Goal: Task Accomplishment & Management: Complete application form

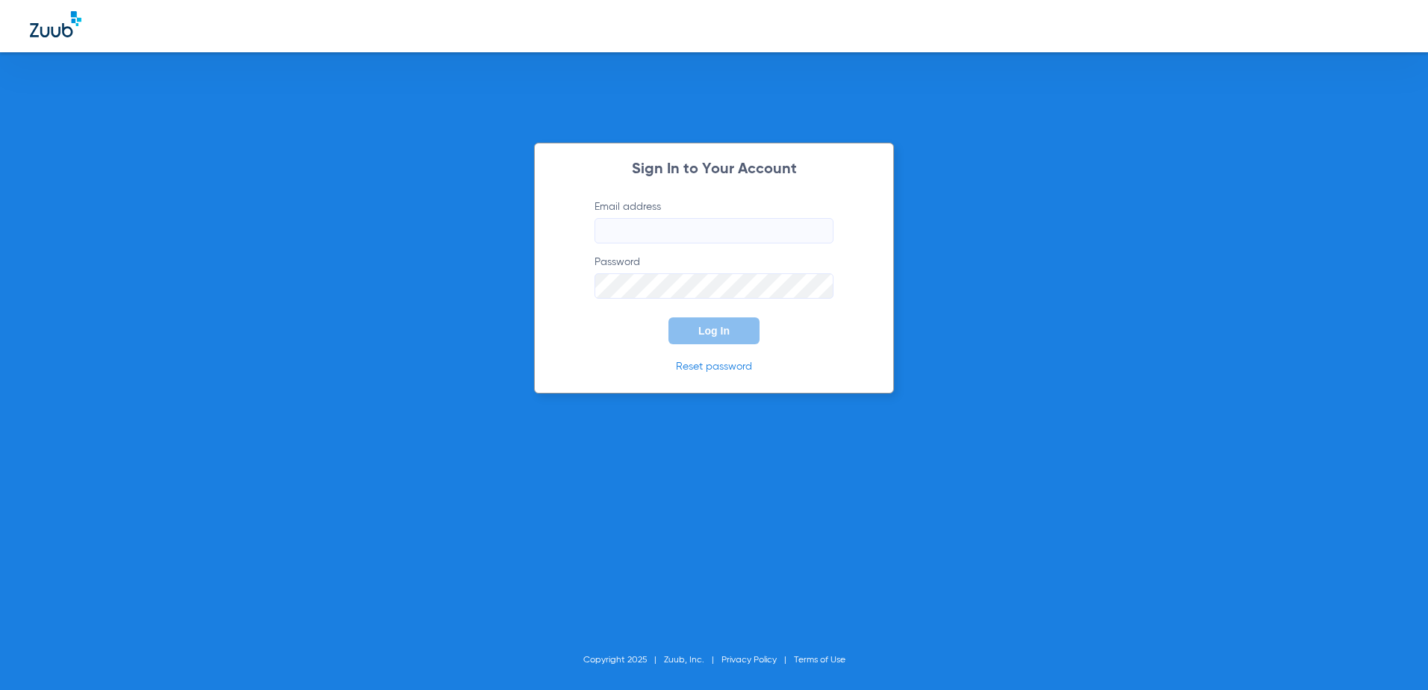
type input "[EMAIL_ADDRESS][DOMAIN_NAME]"
click at [719, 324] on button "Log In" at bounding box center [713, 330] width 91 height 27
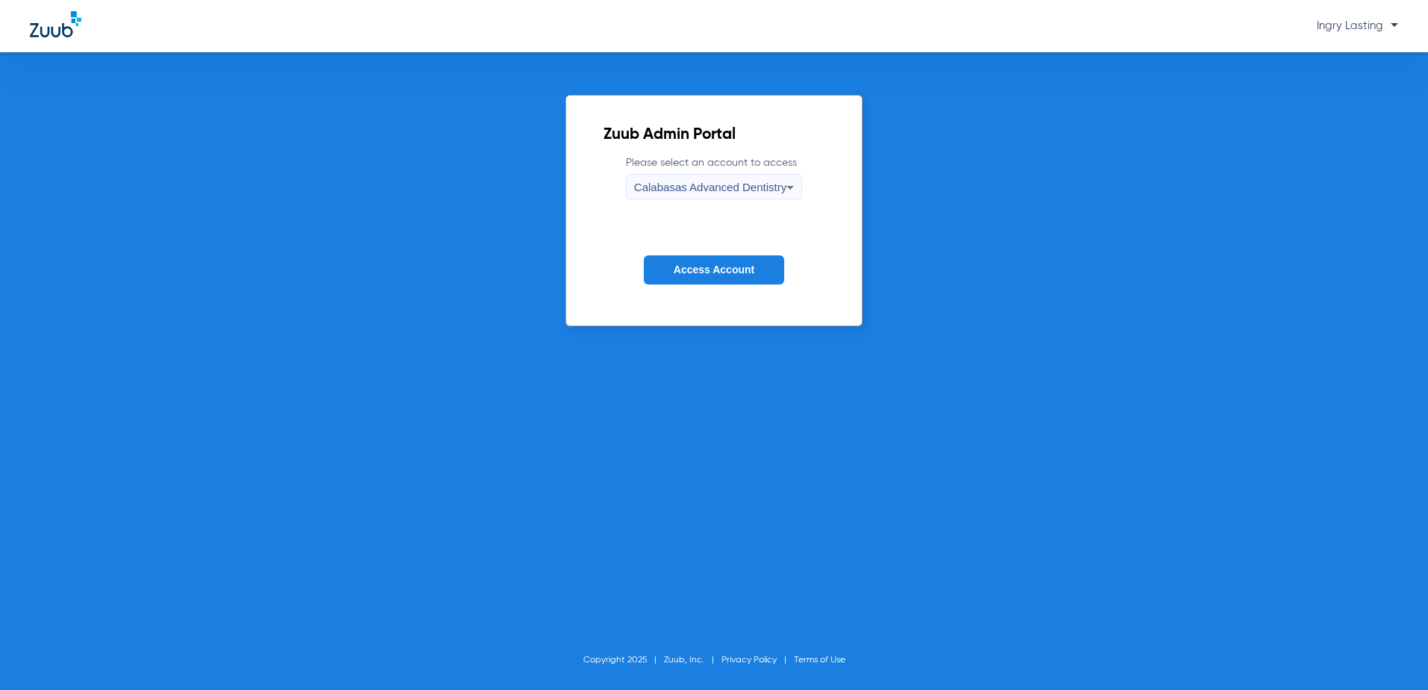
click at [697, 196] on div "Calabasas Advanced Dentistry" at bounding box center [710, 187] width 152 height 25
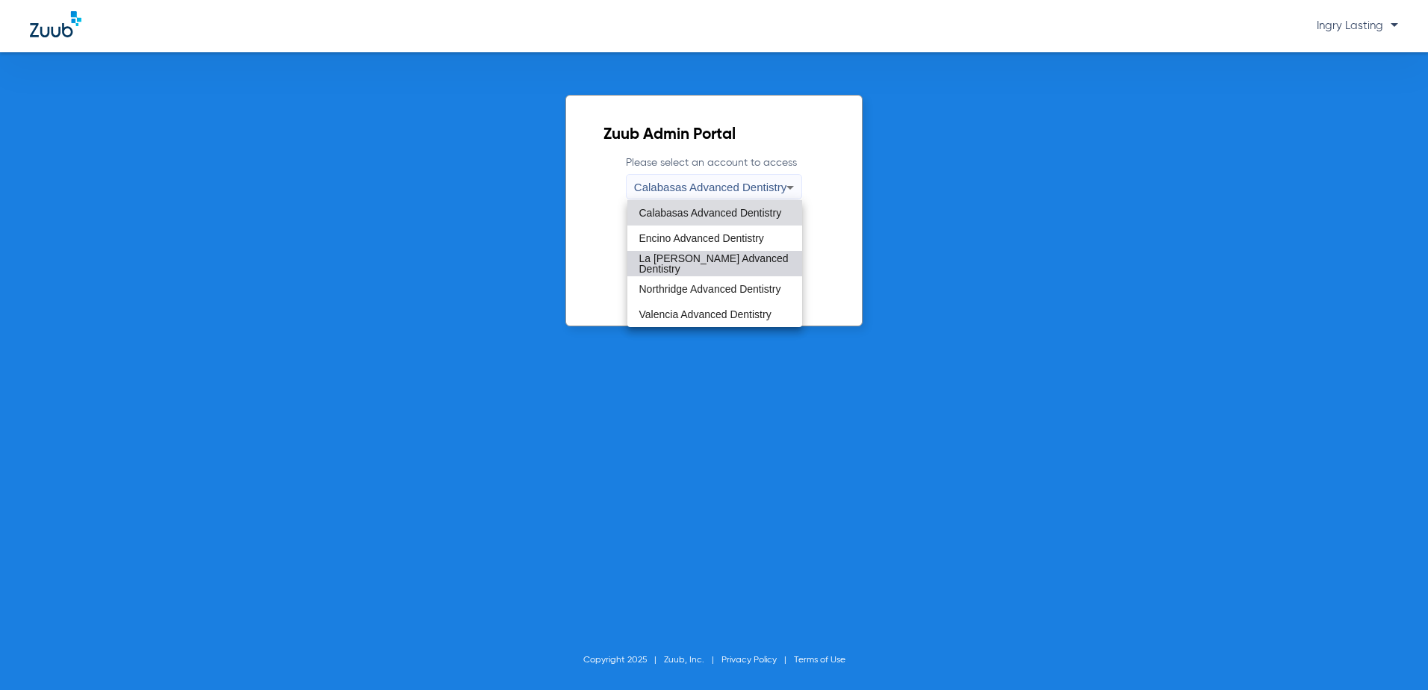
click at [656, 252] on mat-option "La [PERSON_NAME] Advanced Dentistry" at bounding box center [714, 263] width 175 height 25
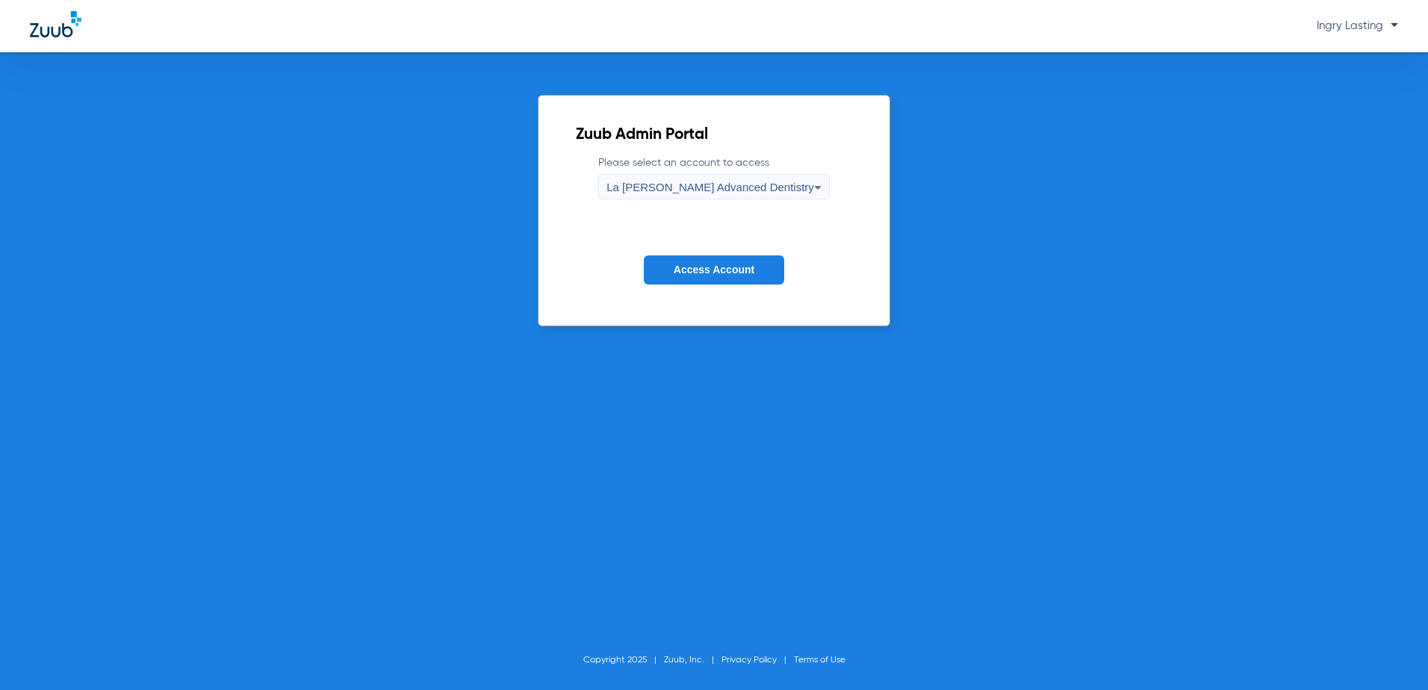
click at [654, 205] on form "Please select an account to access La Puente Advanced Dentistry Access Account" at bounding box center [714, 231] width 276 height 152
click at [656, 187] on span "La [PERSON_NAME] Advanced Dentistry" at bounding box center [710, 187] width 208 height 13
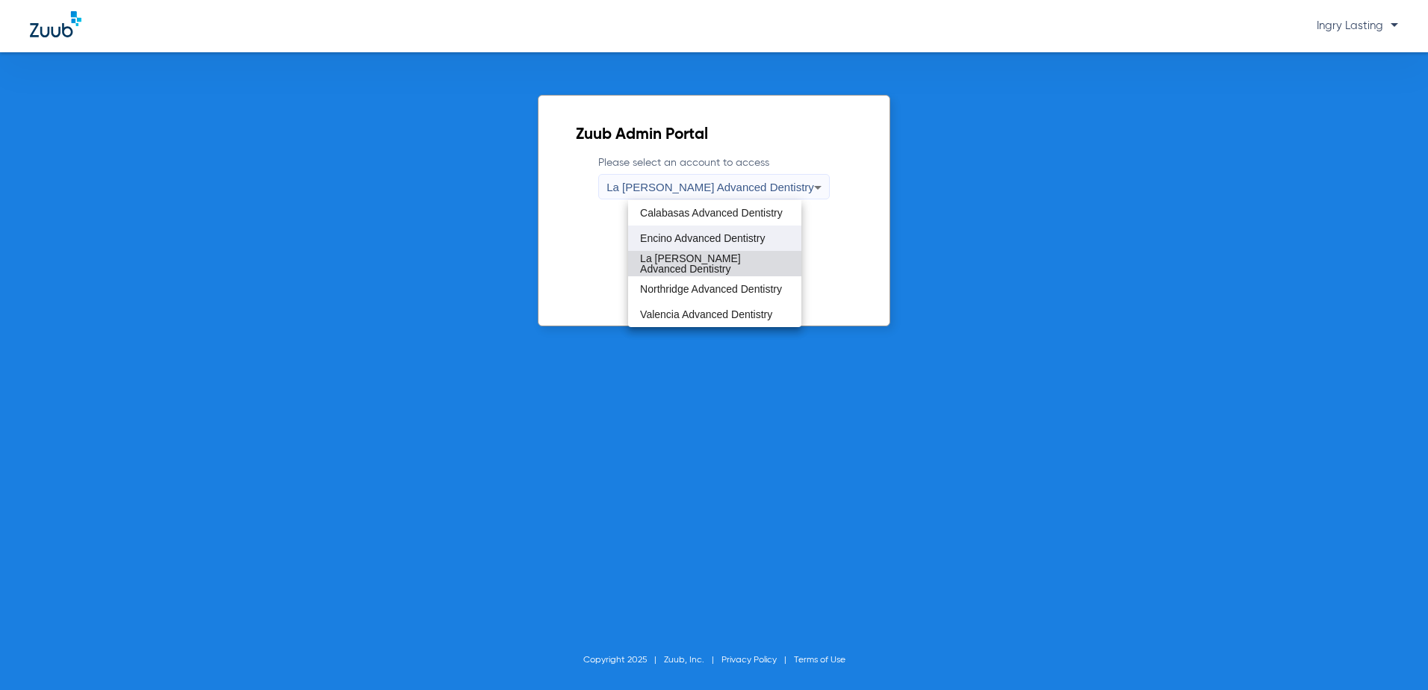
click at [667, 227] on mat-option "Encino Advanced Dentistry" at bounding box center [714, 238] width 173 height 25
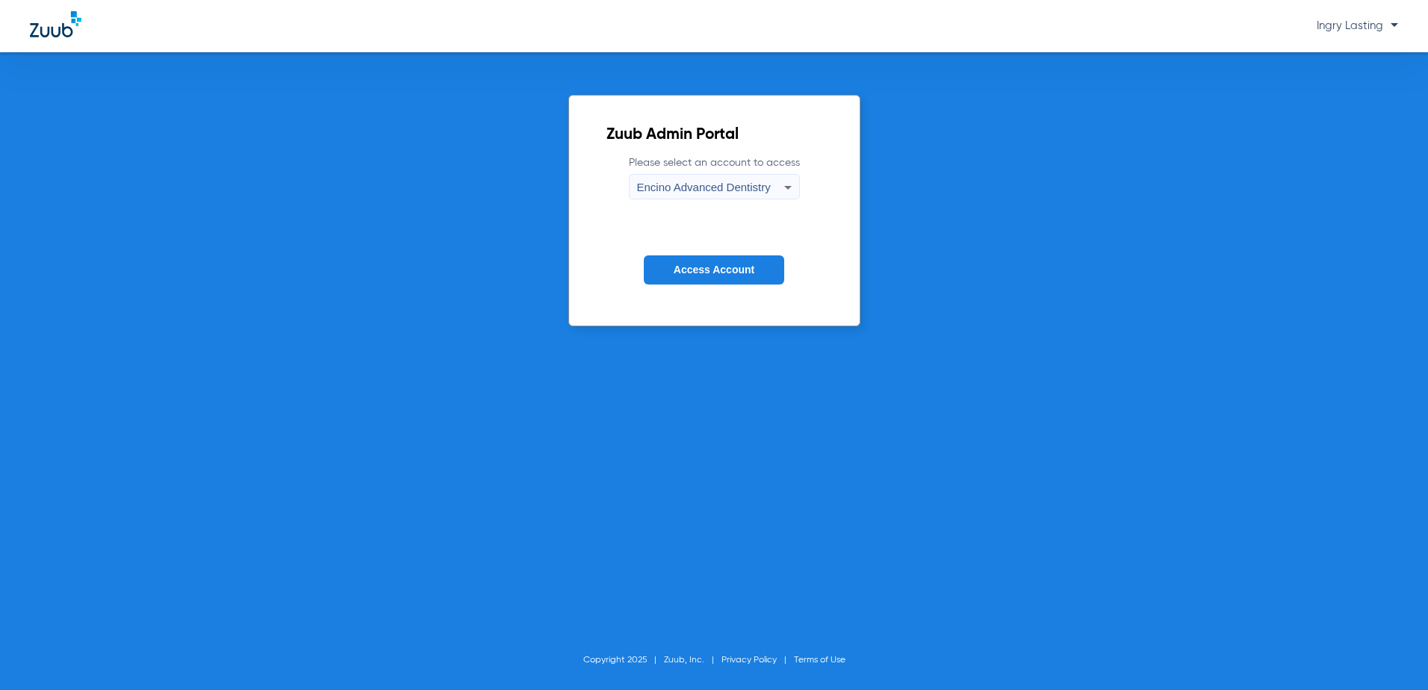
click at [667, 265] on button "Access Account" at bounding box center [714, 269] width 140 height 29
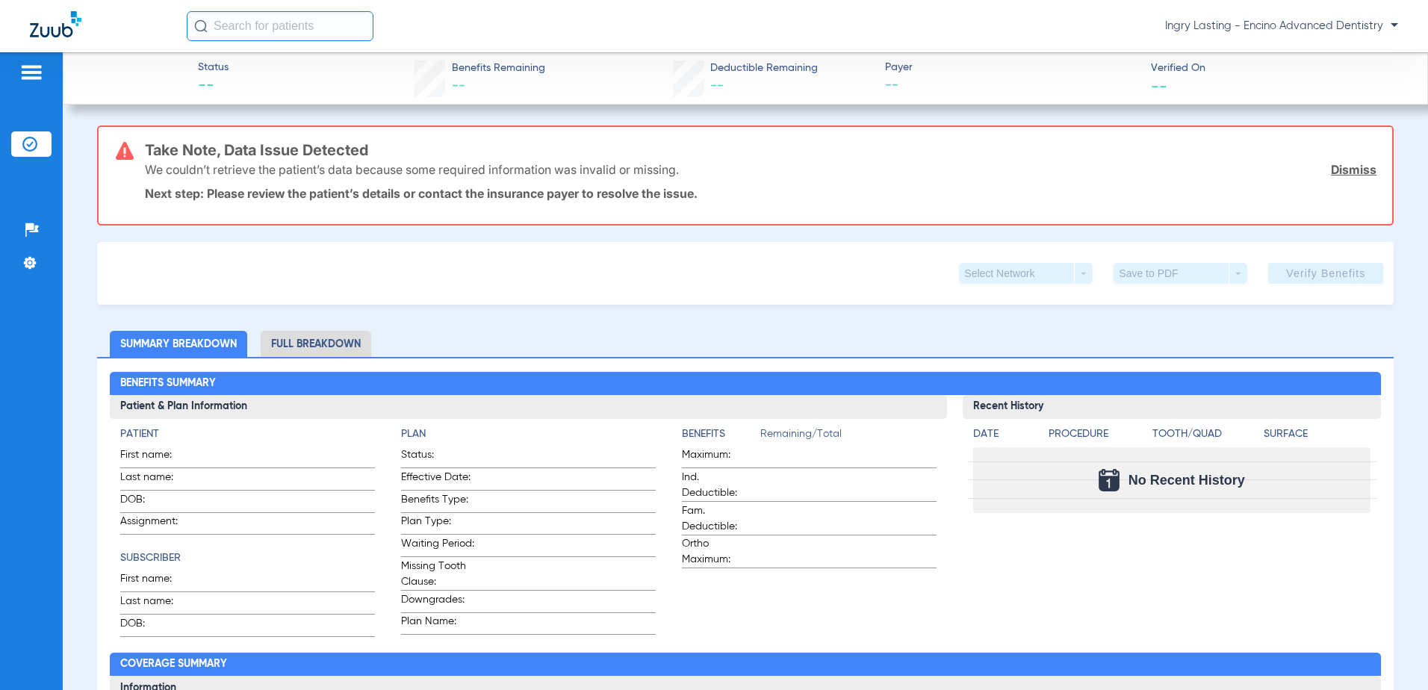
click at [71, 37] on img at bounding box center [56, 24] width 52 height 26
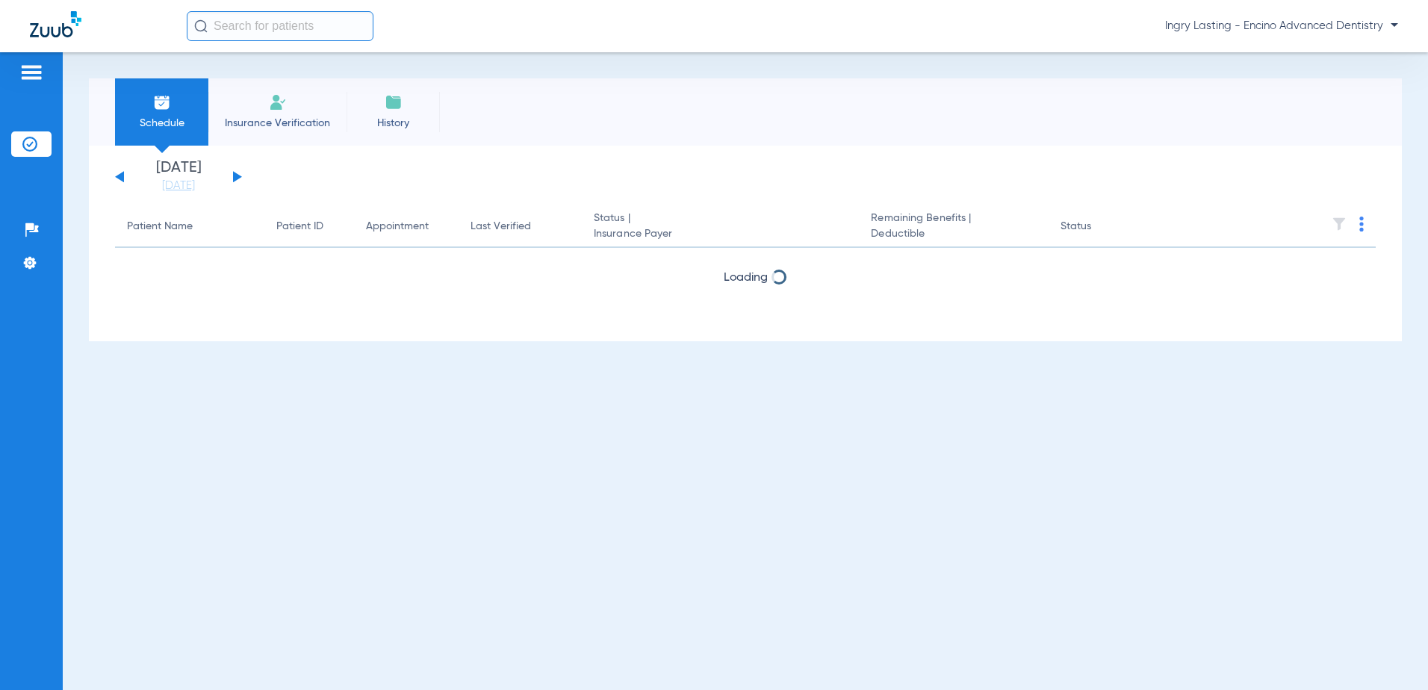
click at [56, 28] on img at bounding box center [56, 24] width 52 height 26
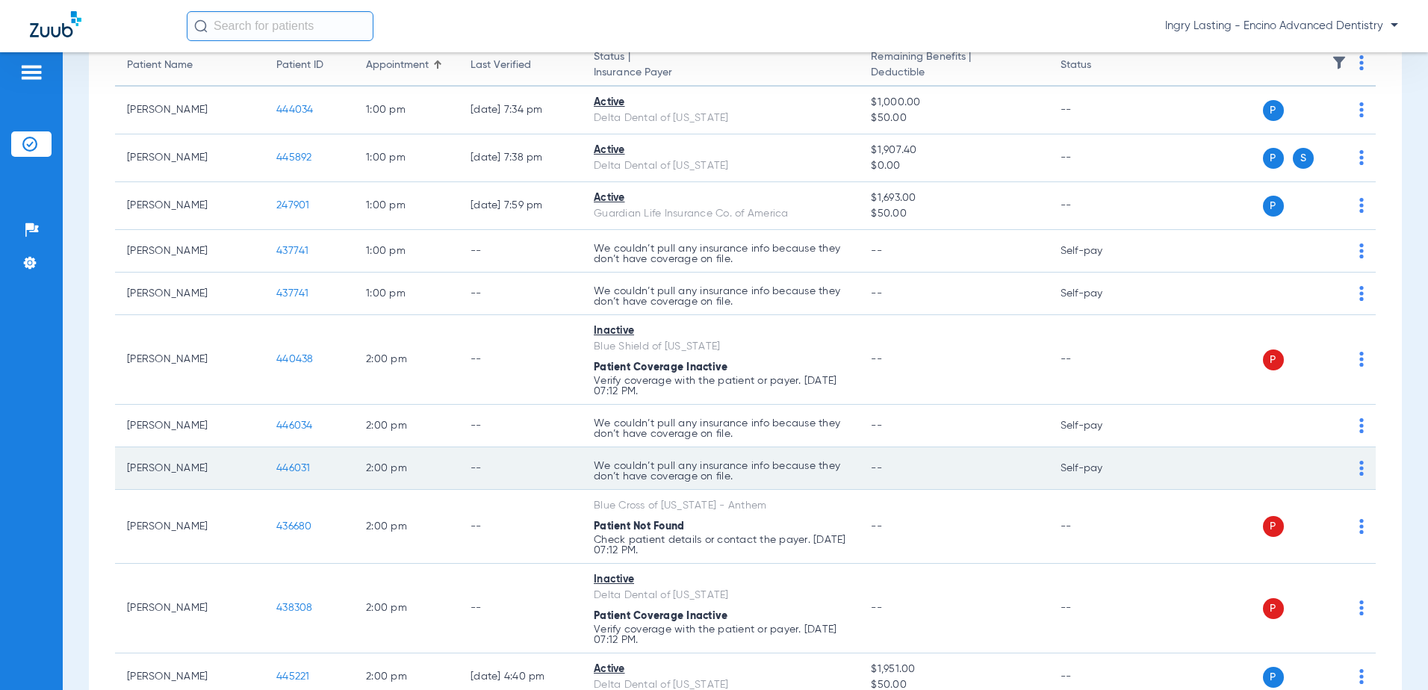
scroll to position [224, 0]
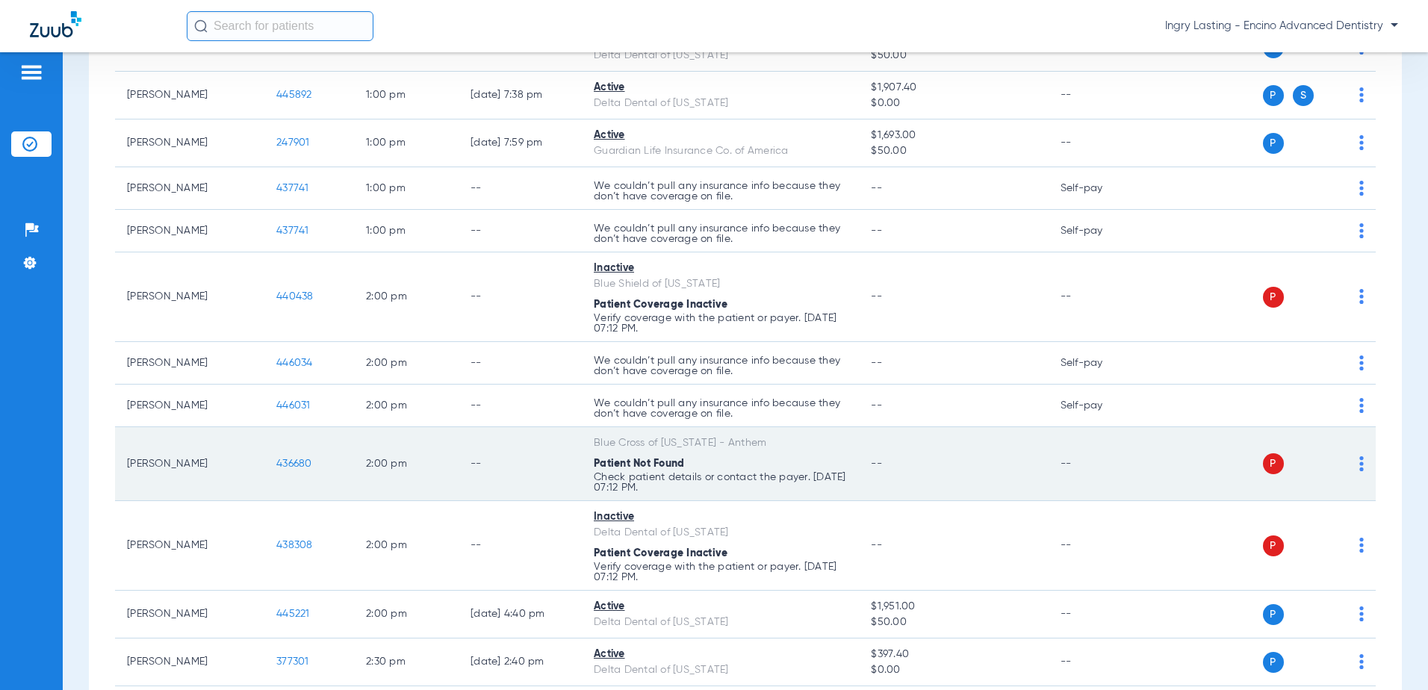
click at [297, 464] on span "436680" at bounding box center [294, 463] width 36 height 10
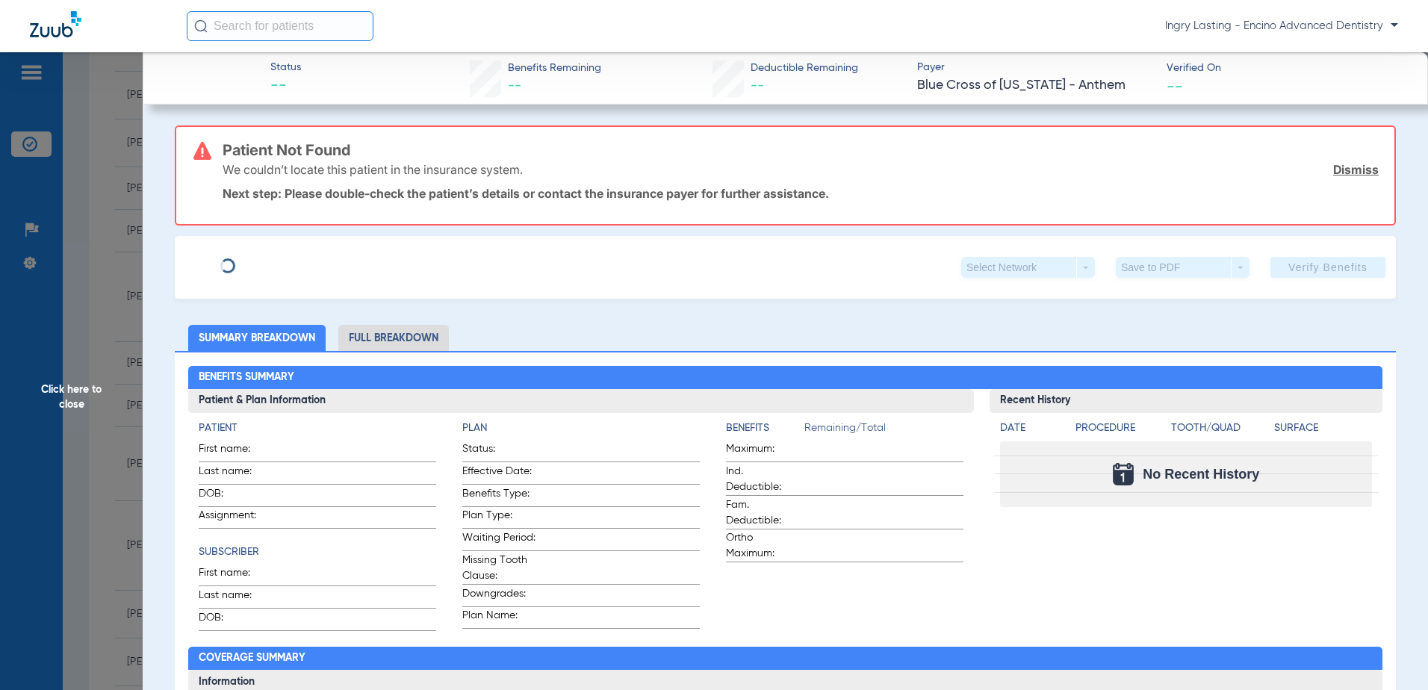
type input "[PERSON_NAME]"
type input "Garlanian"
type input "[DATE]"
type input "842734202"
type input "066990"
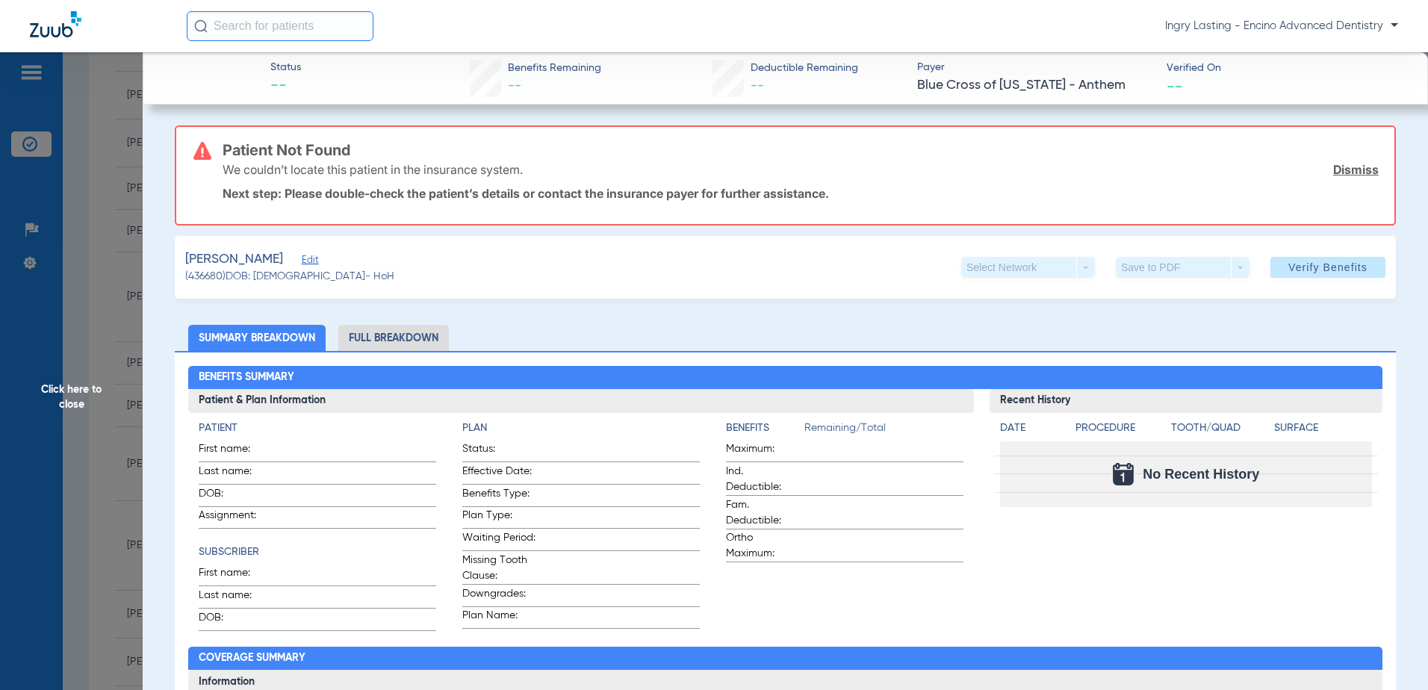
click at [315, 261] on span "Edit" at bounding box center [308, 262] width 13 height 14
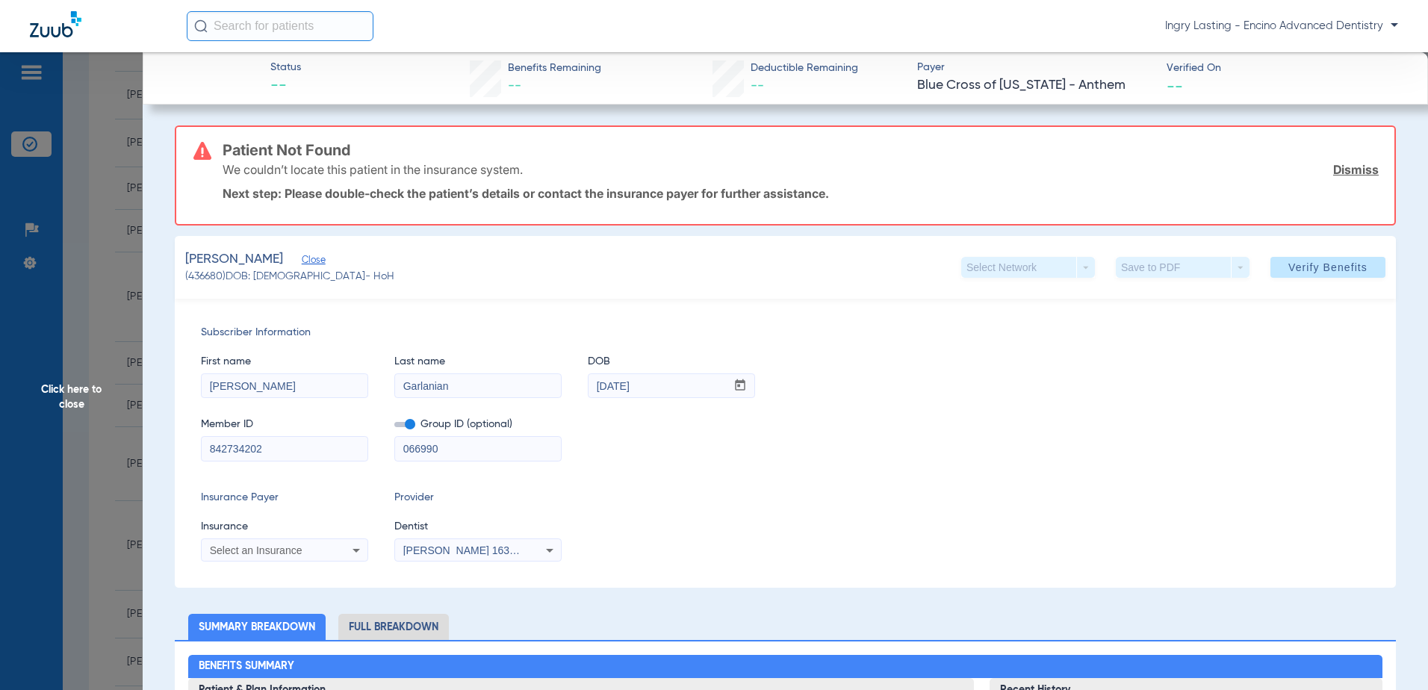
click at [405, 430] on label at bounding box center [404, 425] width 21 height 16
click at [394, 427] on input "checkbox" at bounding box center [394, 427] width 0 height 0
click at [408, 428] on label at bounding box center [404, 425] width 21 height 16
click at [394, 427] on input "checkbox" at bounding box center [394, 427] width 0 height 0
click at [408, 427] on span at bounding box center [404, 424] width 21 height 5
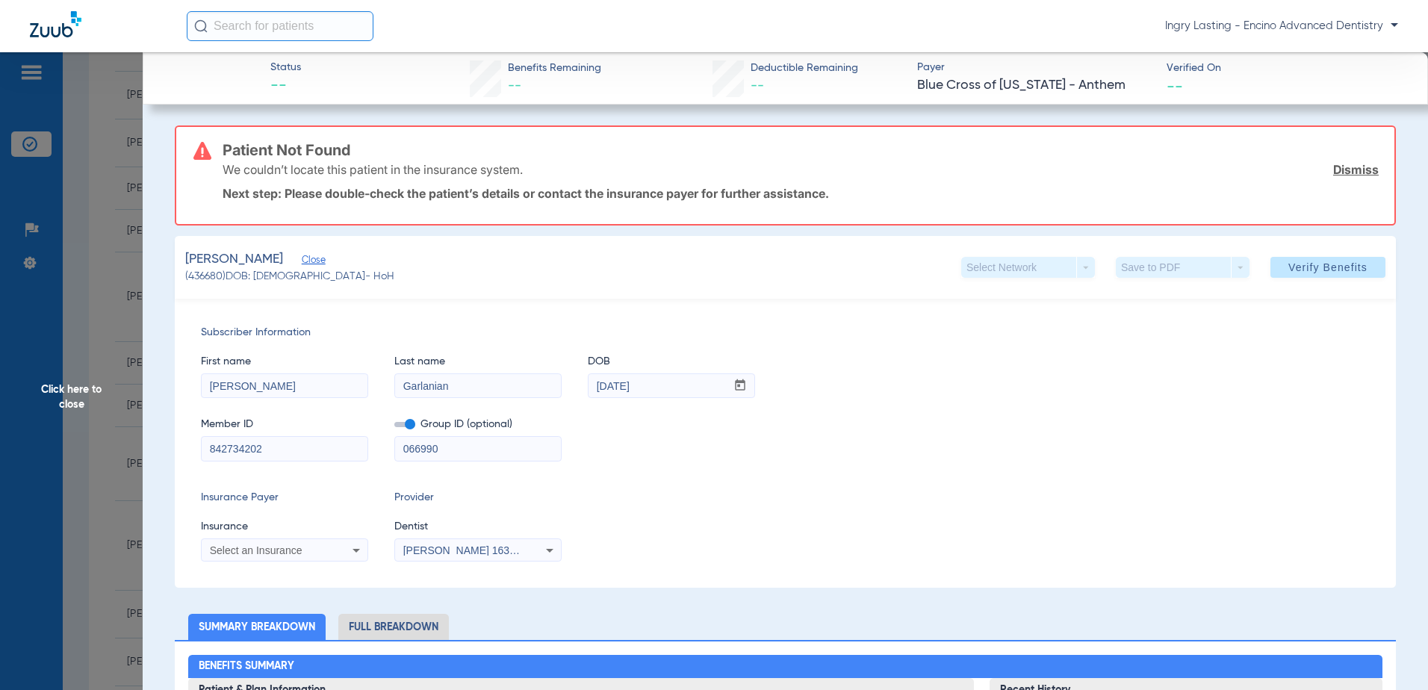
click at [394, 427] on input "checkbox" at bounding box center [394, 427] width 0 height 0
click at [343, 553] on div "Select an Insurance" at bounding box center [285, 550] width 166 height 18
drag, startPoint x: 276, startPoint y: 453, endPoint x: 226, endPoint y: 446, distance: 51.3
click at [223, 454] on div at bounding box center [714, 345] width 1428 height 690
click at [237, 442] on input "842734202" at bounding box center [285, 449] width 166 height 24
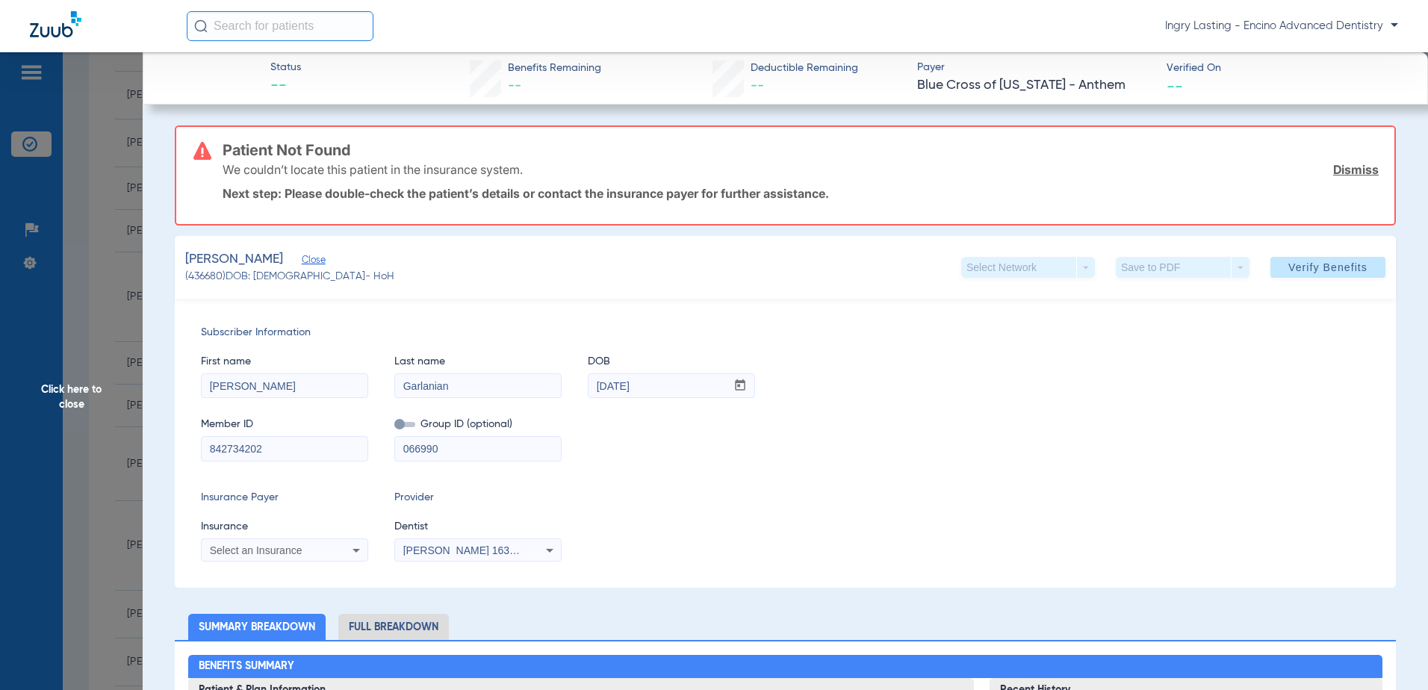
drag, startPoint x: 271, startPoint y: 444, endPoint x: 252, endPoint y: 444, distance: 18.7
click at [271, 444] on input "842734202" at bounding box center [285, 449] width 166 height 24
click at [245, 444] on input "842734202" at bounding box center [285, 449] width 166 height 24
drag, startPoint x: 458, startPoint y: 388, endPoint x: 329, endPoint y: 385, distance: 129.2
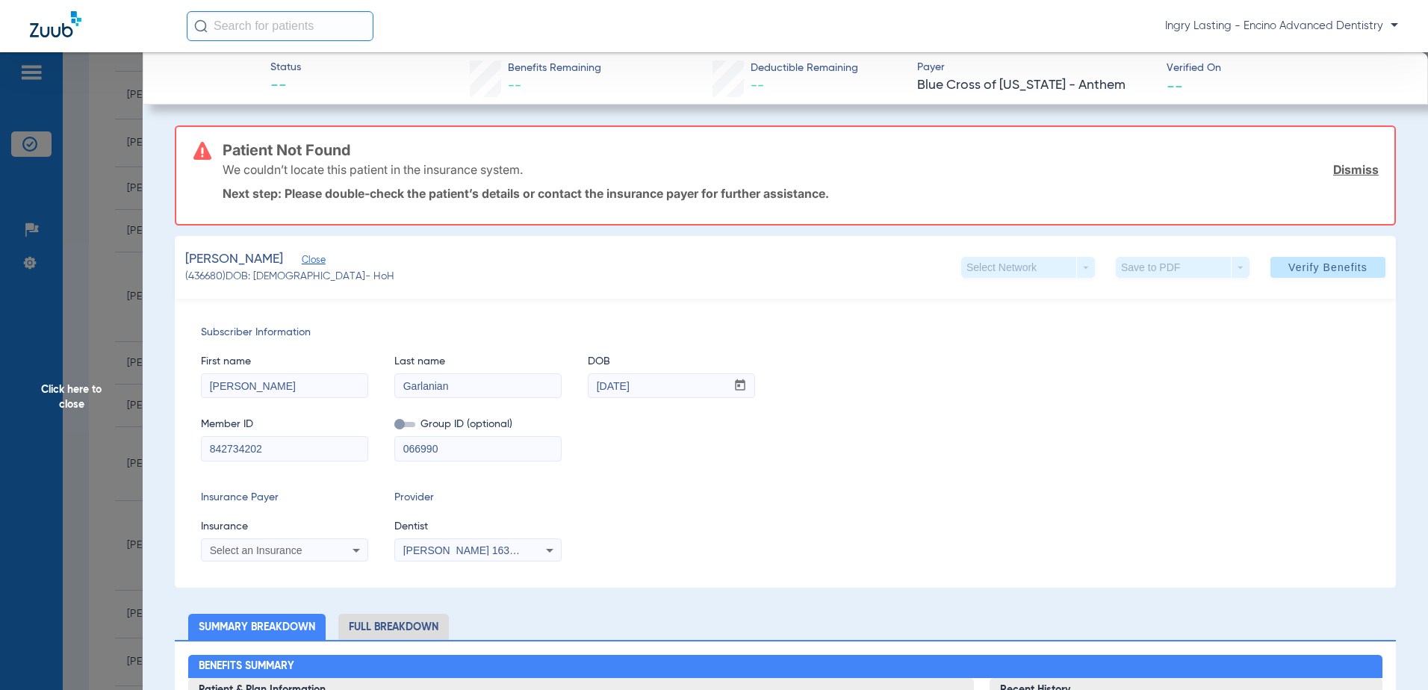
click at [329, 385] on div "First name Harout Last name Garlanian DOB mm / dd / yyyy 09/28/1982" at bounding box center [785, 369] width 1169 height 57
drag, startPoint x: 287, startPoint y: 380, endPoint x: 145, endPoint y: 379, distance: 141.9
drag, startPoint x: 671, startPoint y: 391, endPoint x: 565, endPoint y: 392, distance: 105.3
click at [565, 392] on div "First name Harout Last name Garlanian DOB mm / dd / yyyy 09/28/1982" at bounding box center [785, 369] width 1169 height 57
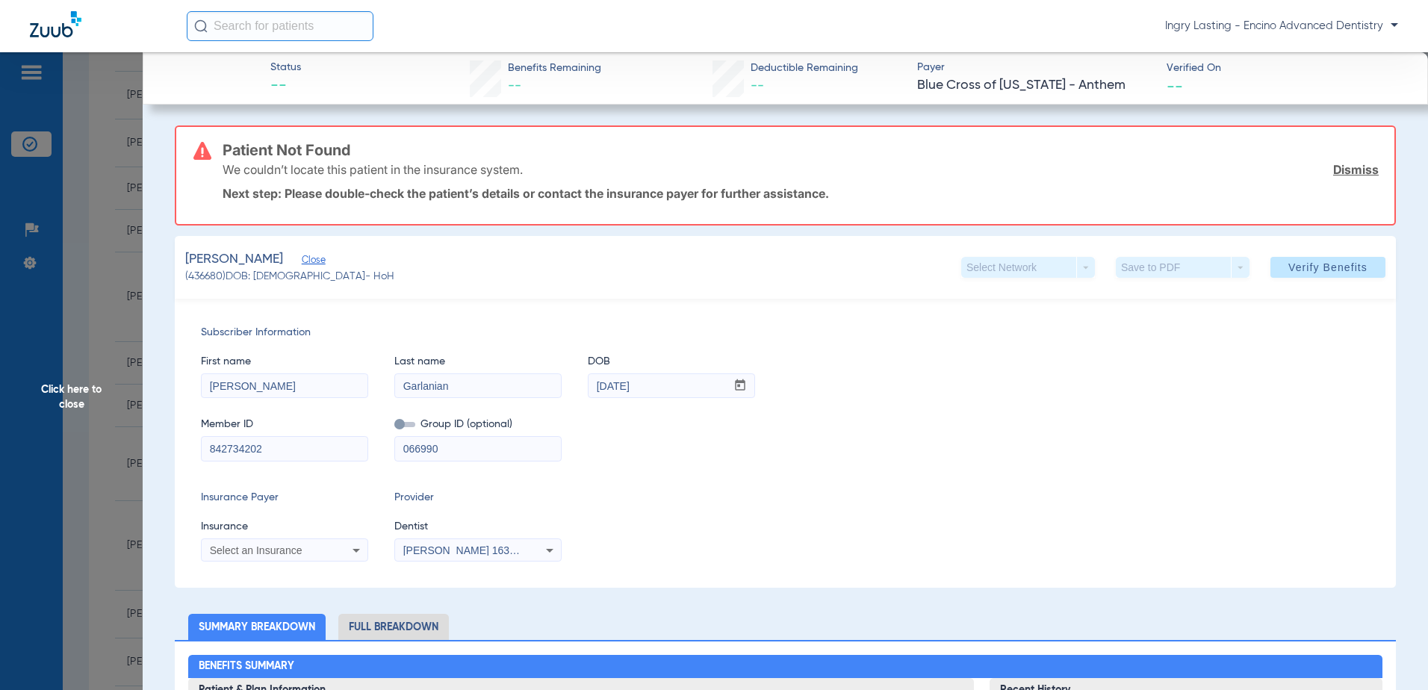
click at [284, 550] on span "Select an Insurance" at bounding box center [256, 550] width 93 height 12
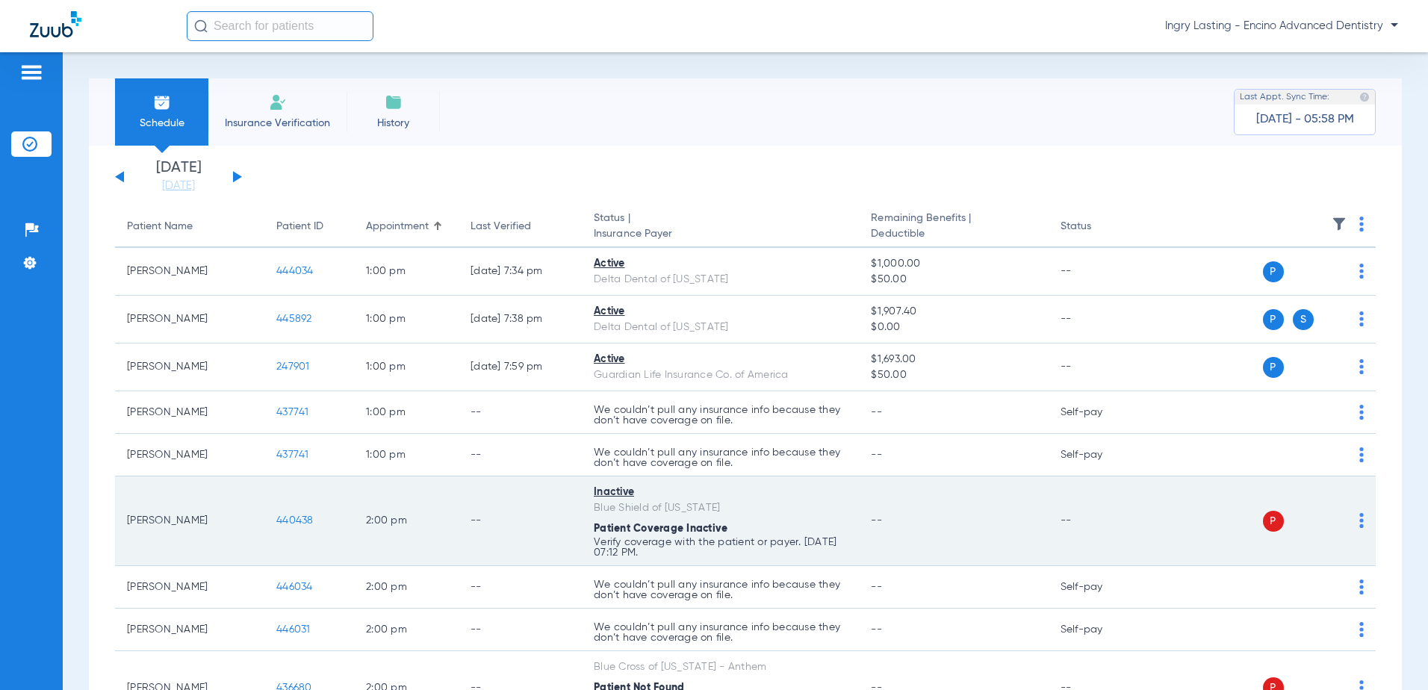
click at [306, 517] on span "440438" at bounding box center [294, 520] width 37 height 10
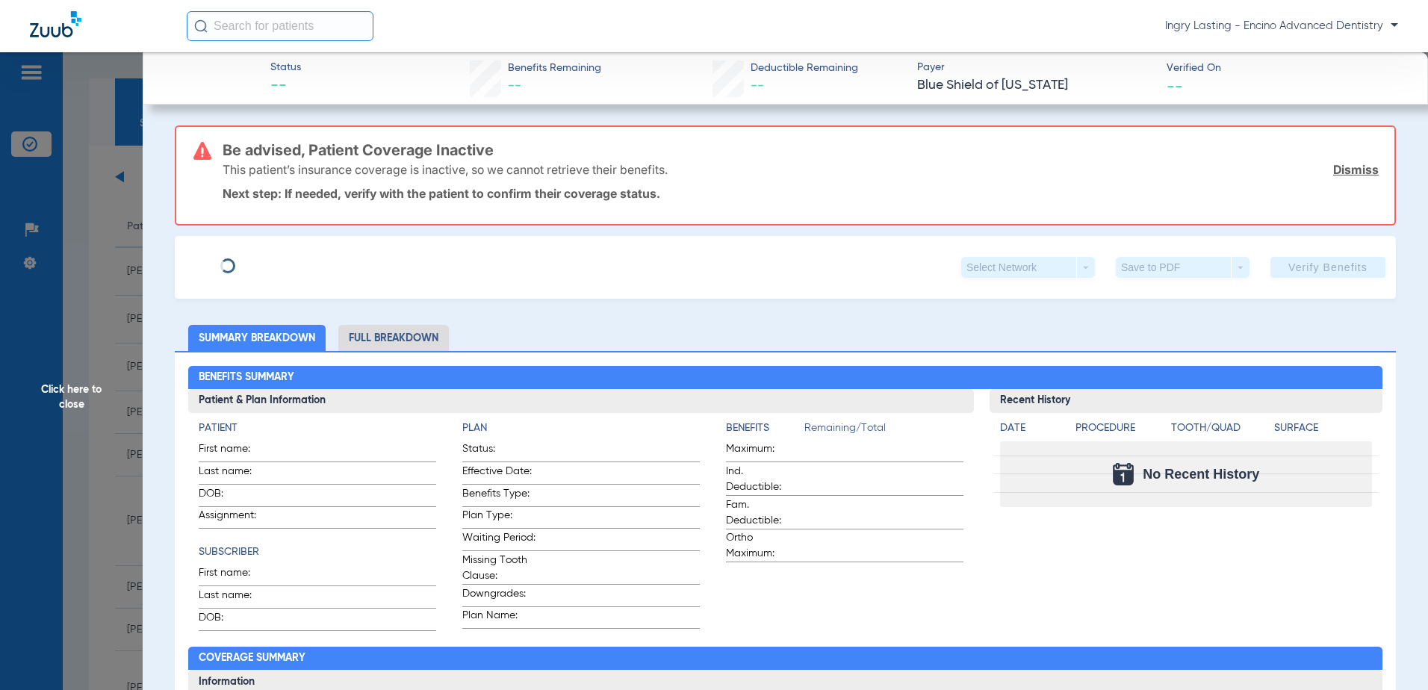
click at [117, 420] on span "Click here to close" at bounding box center [71, 397] width 143 height 690
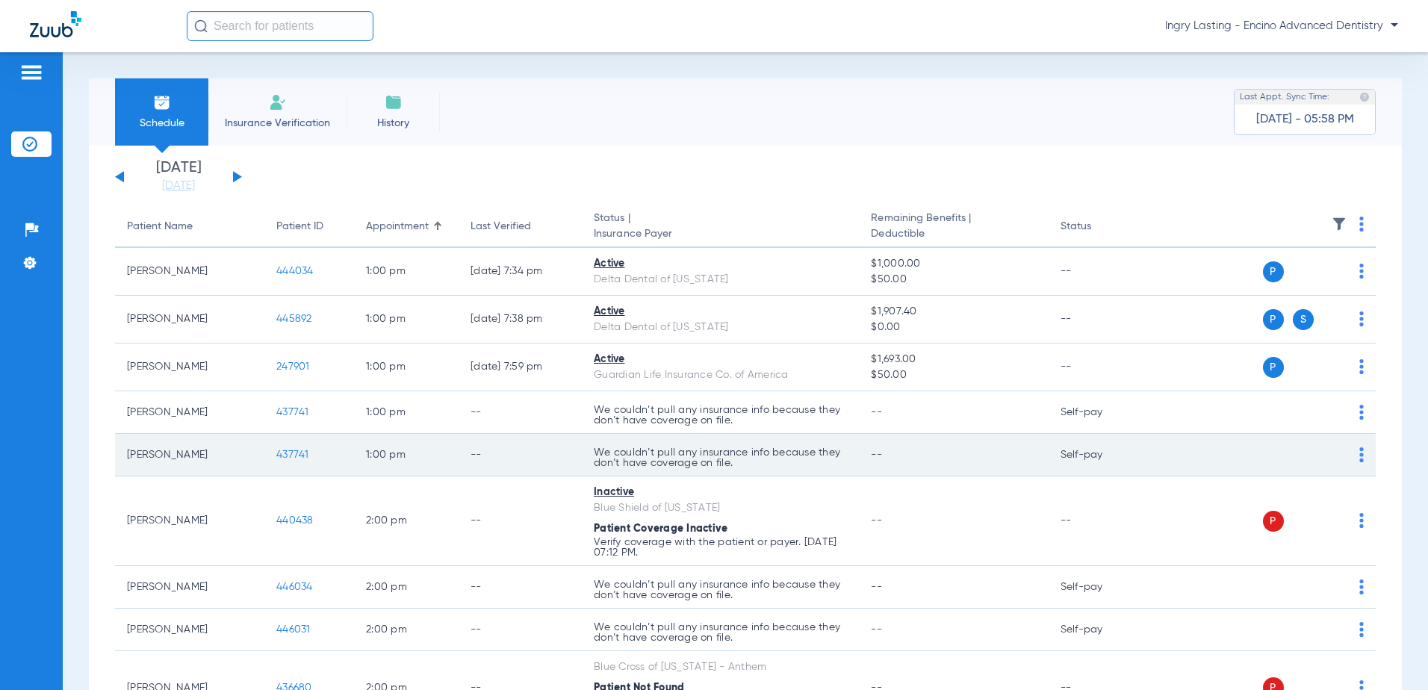
scroll to position [75, 0]
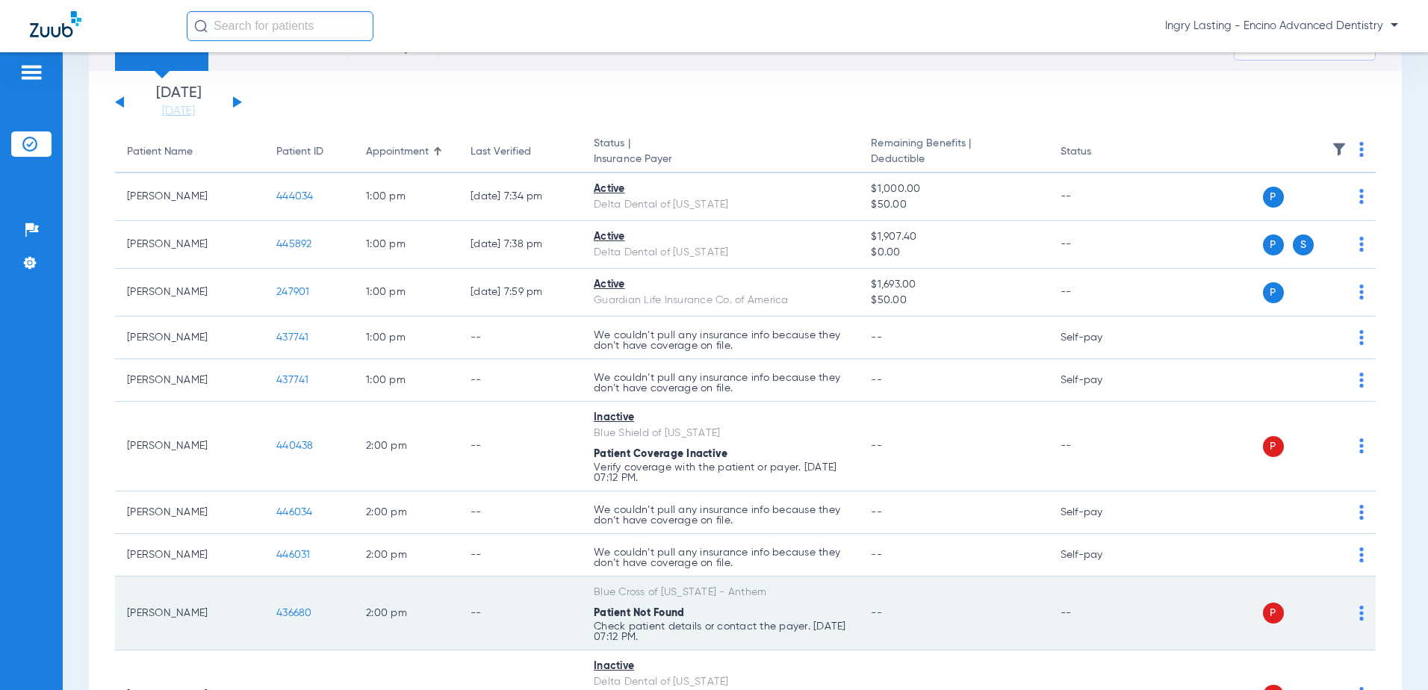
click at [298, 617] on span "436680" at bounding box center [294, 613] width 36 height 10
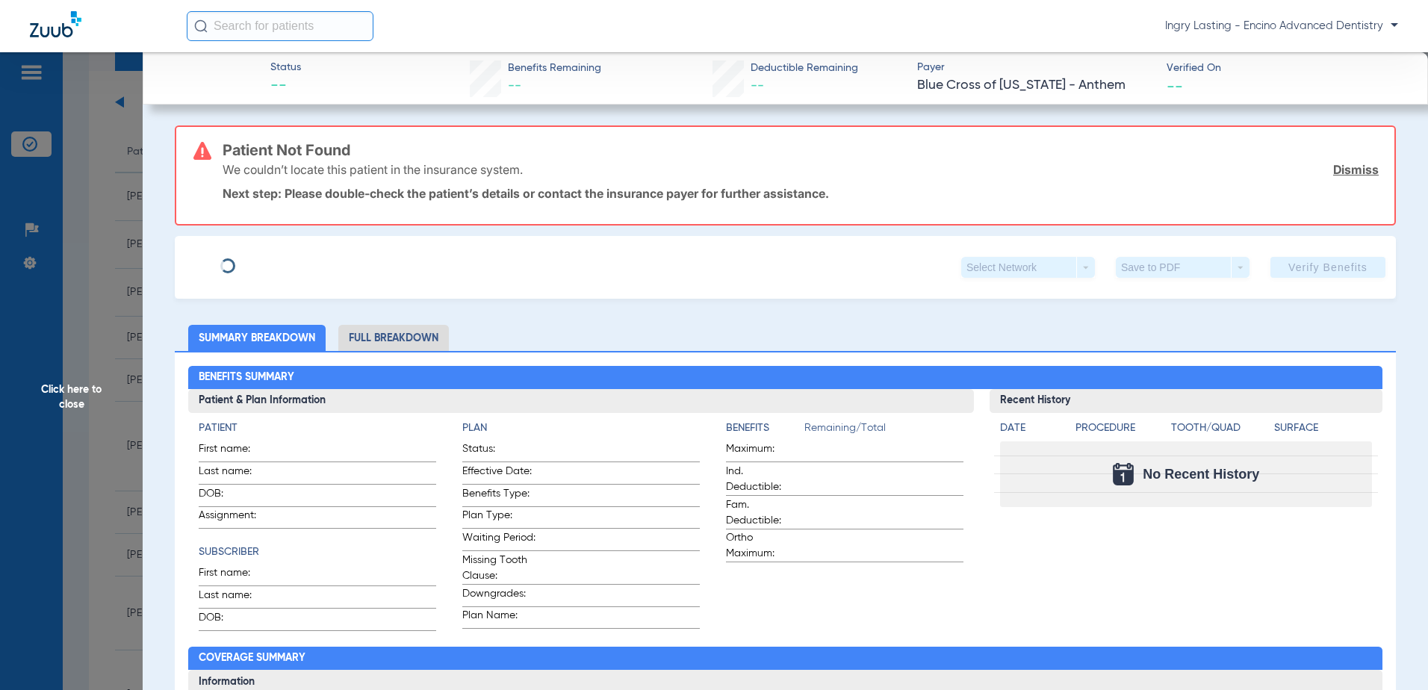
type input "[PERSON_NAME]"
type input "Garlanian"
type input "[DATE]"
type input "842734202"
type input "066990"
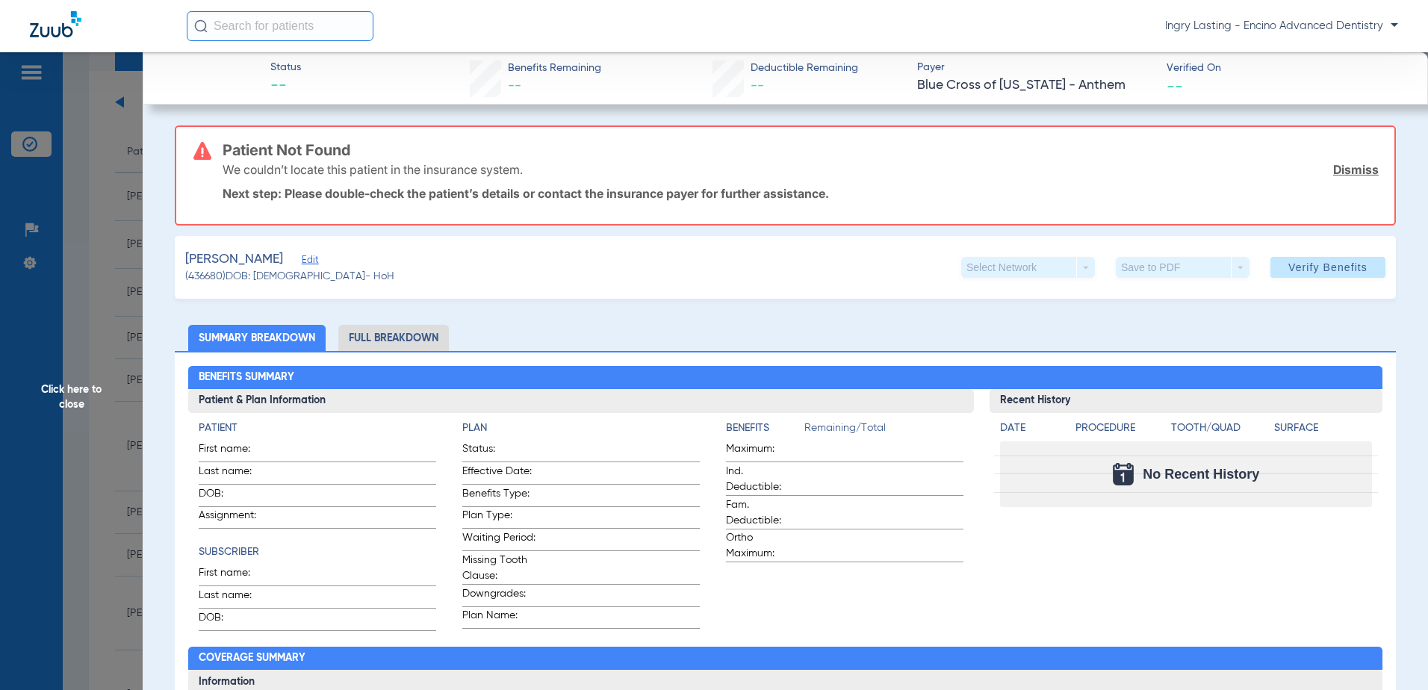
click at [313, 265] on span "Edit" at bounding box center [308, 262] width 13 height 14
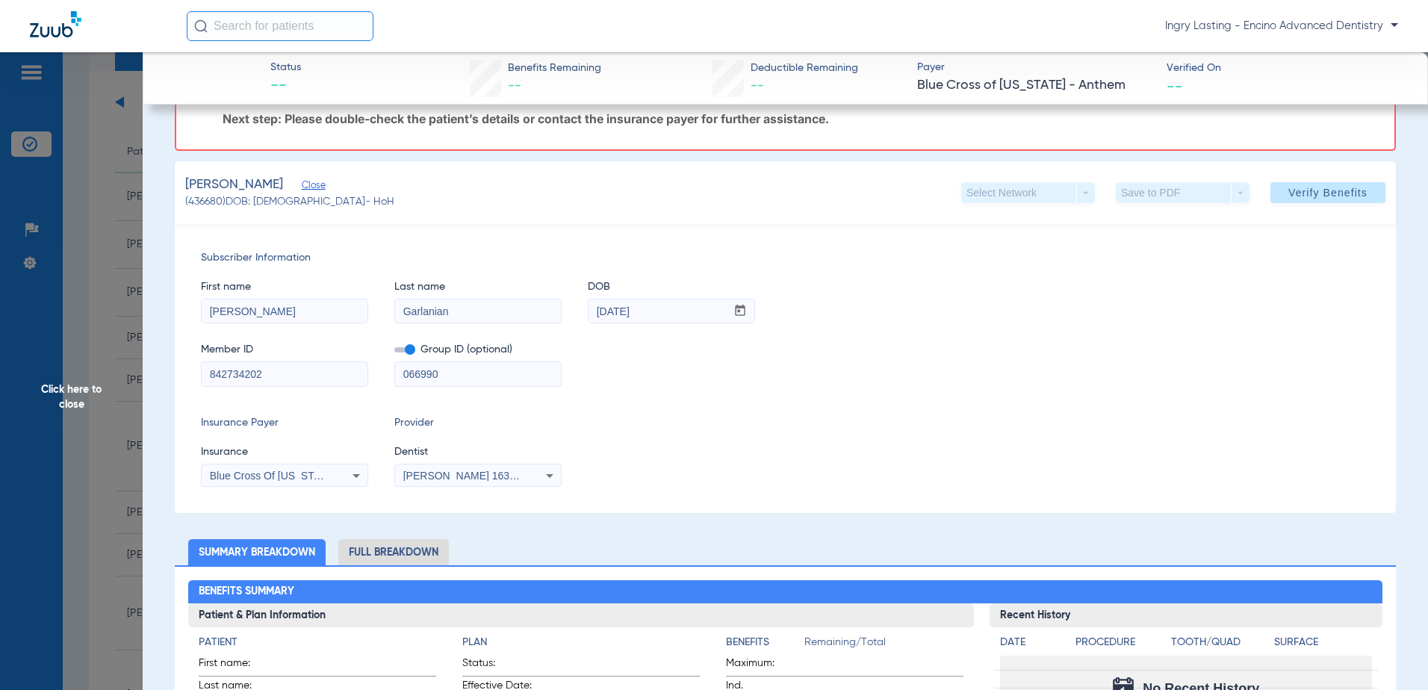
click at [277, 483] on div "Blue Cross Of [US_STATE] - Anthem" at bounding box center [285, 476] width 166 height 18
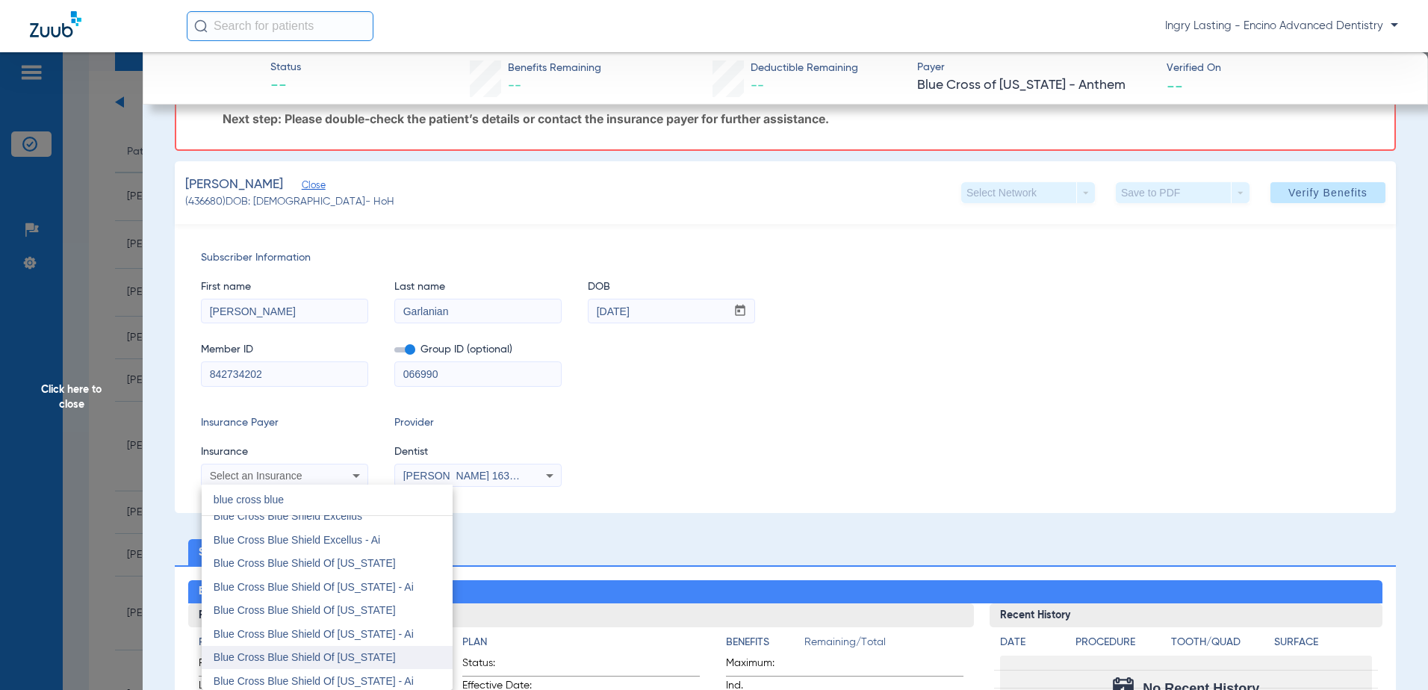
scroll to position [0, 0]
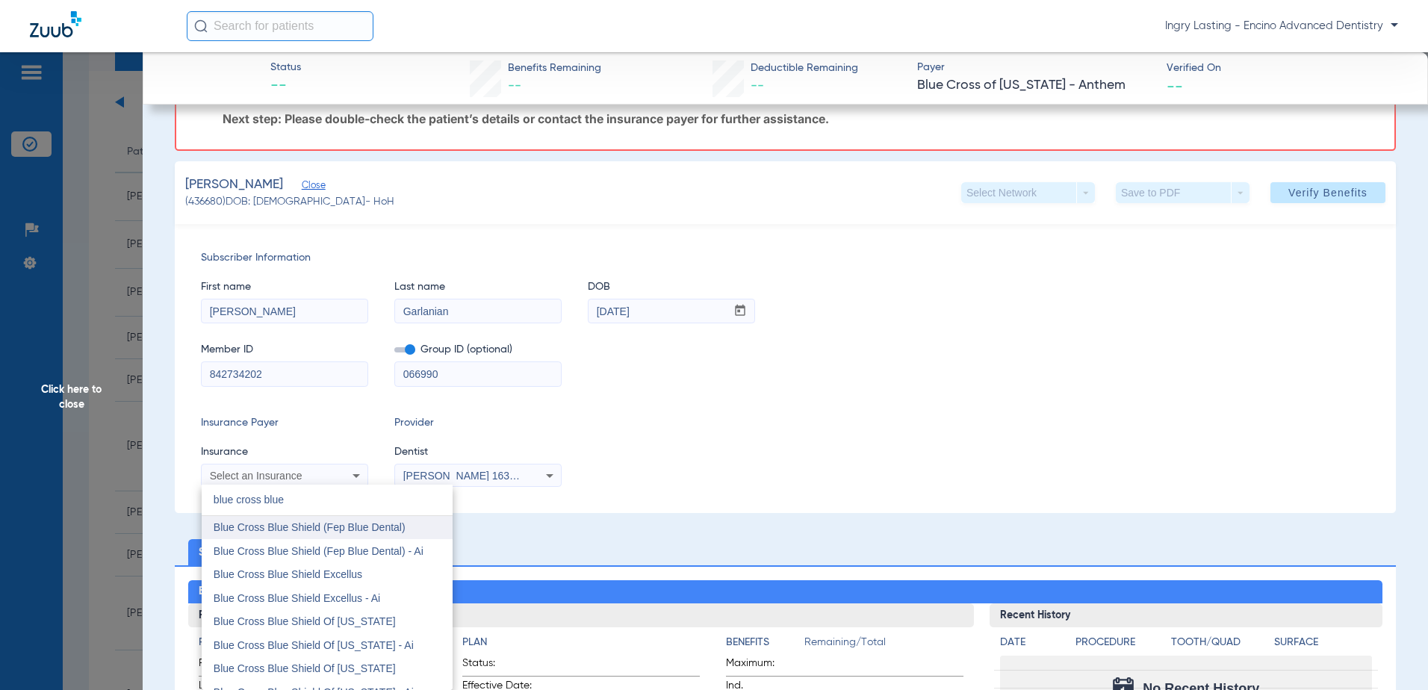
type input "blue cross blue"
click at [251, 529] on span "Blue Cross Blue Shield (Fep Blue Dental)" at bounding box center [310, 527] width 192 height 12
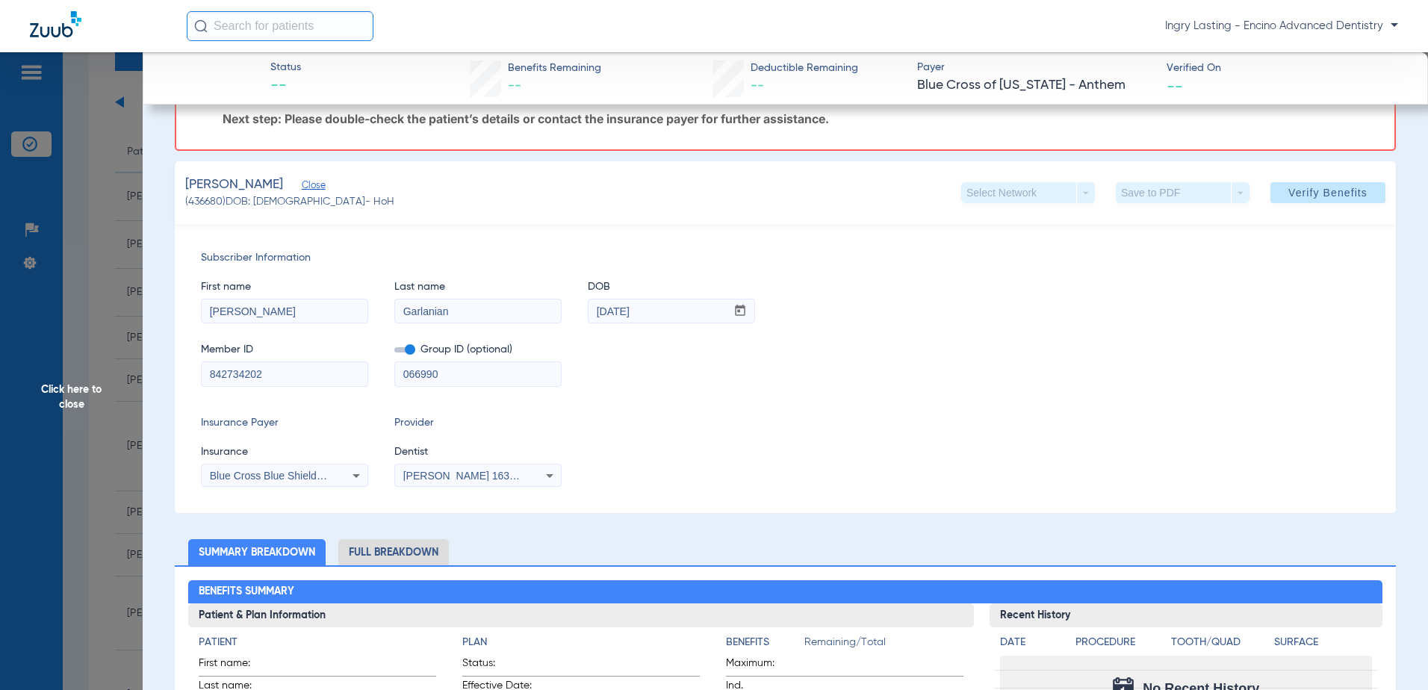
click at [408, 349] on span at bounding box center [404, 349] width 21 height 5
click at [394, 352] on input "checkbox" at bounding box center [394, 352] width 0 height 0
click at [1271, 191] on span at bounding box center [1327, 193] width 115 height 36
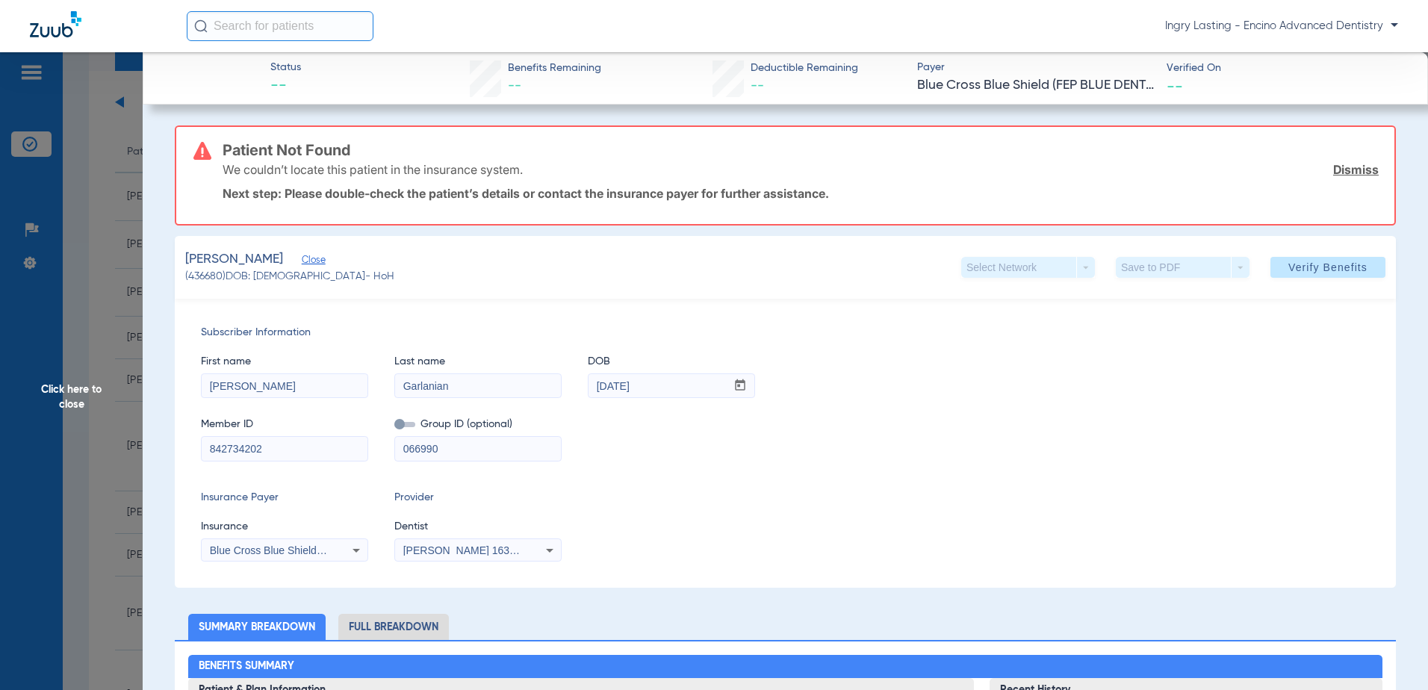
click at [291, 543] on div "Blue Cross Blue Shield (Fep Blue Dental)" at bounding box center [285, 550] width 166 height 18
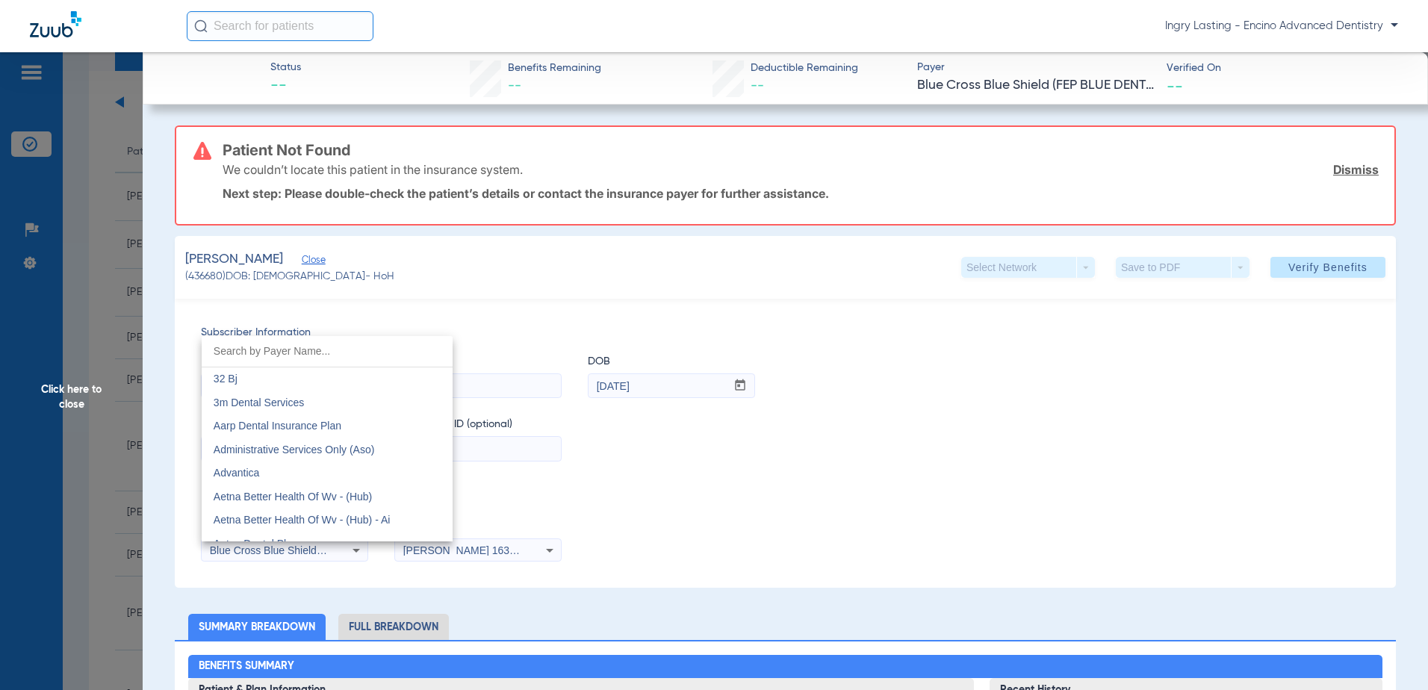
scroll to position [838, 0]
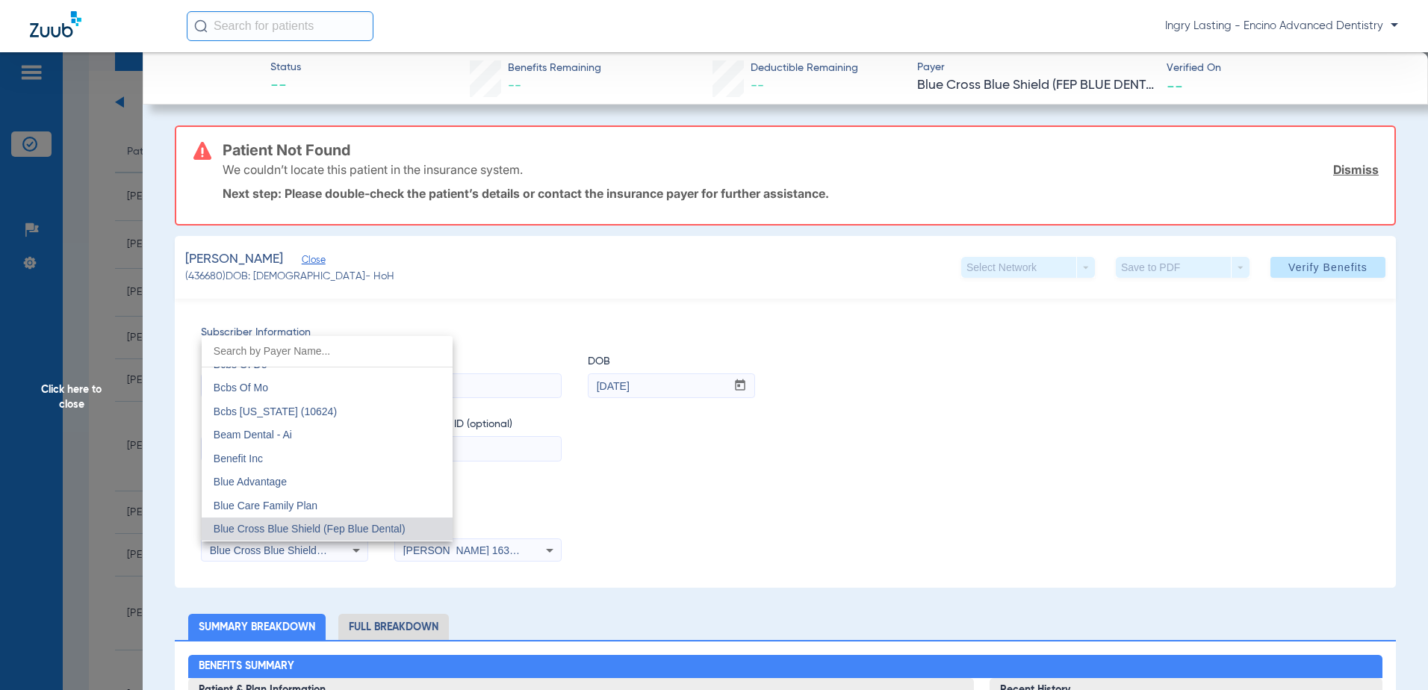
drag, startPoint x: 290, startPoint y: 543, endPoint x: 231, endPoint y: 341, distance: 210.3
click at [231, 341] on input "dropdown search" at bounding box center [327, 351] width 251 height 31
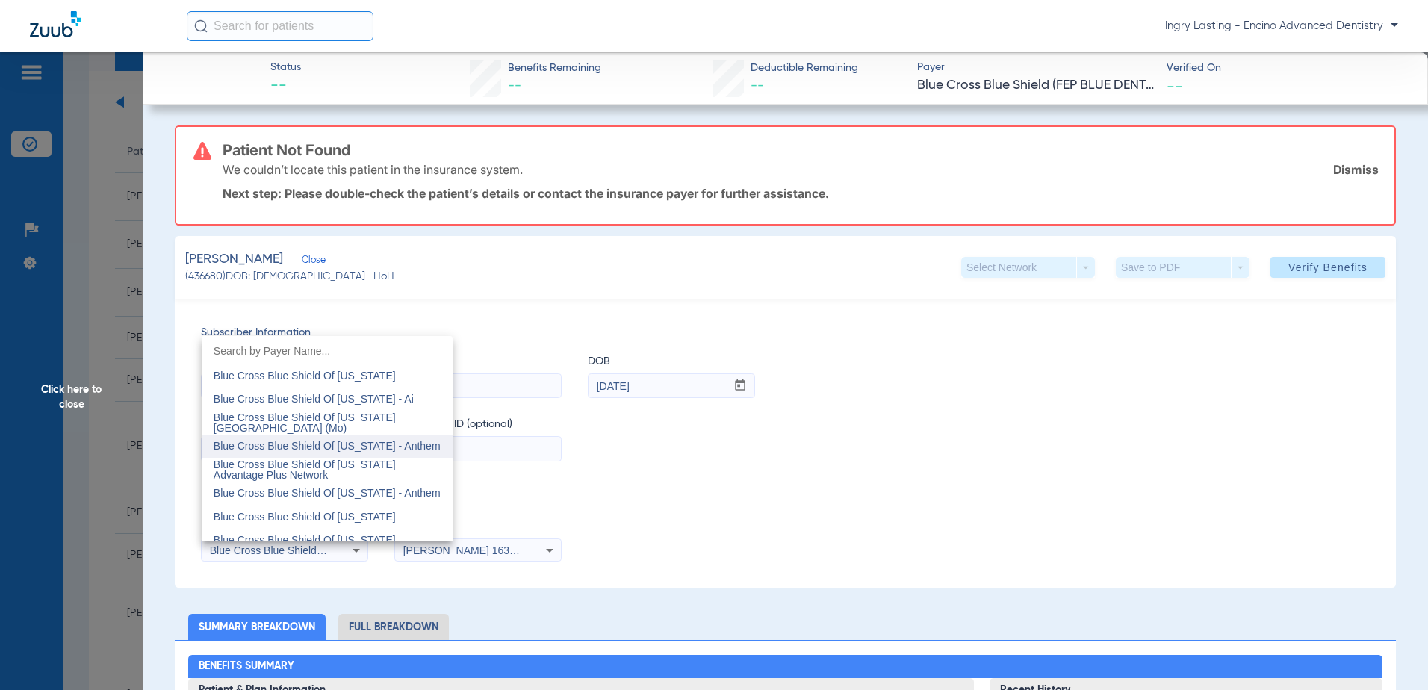
scroll to position [1361, 0]
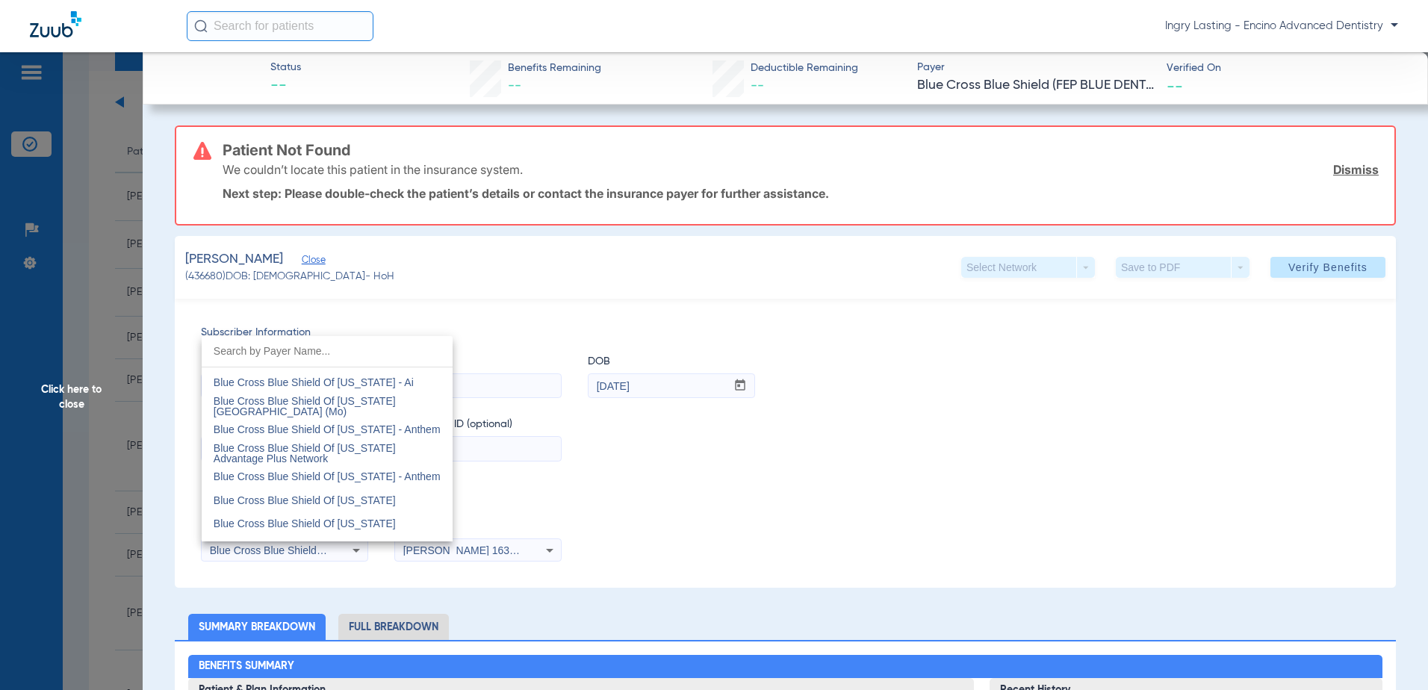
click at [631, 496] on div at bounding box center [714, 345] width 1428 height 690
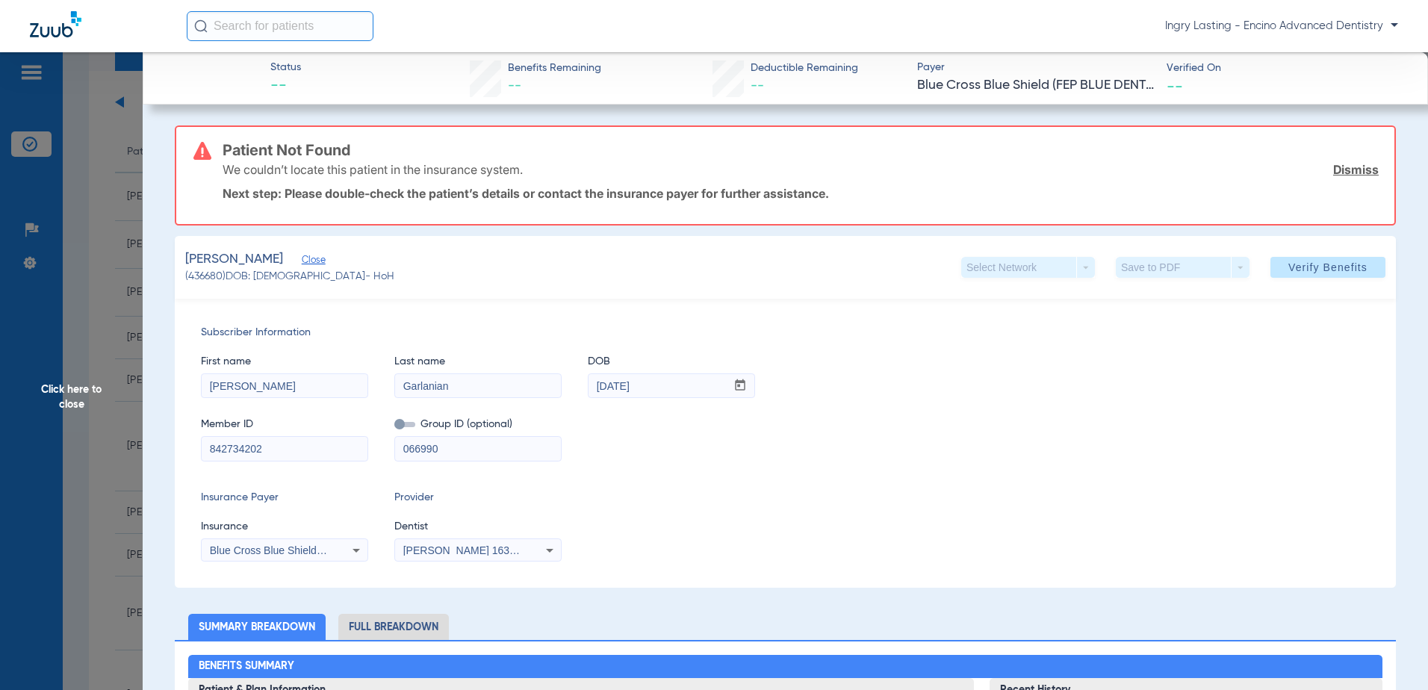
click at [20, 280] on span "Click here to close" at bounding box center [71, 397] width 143 height 690
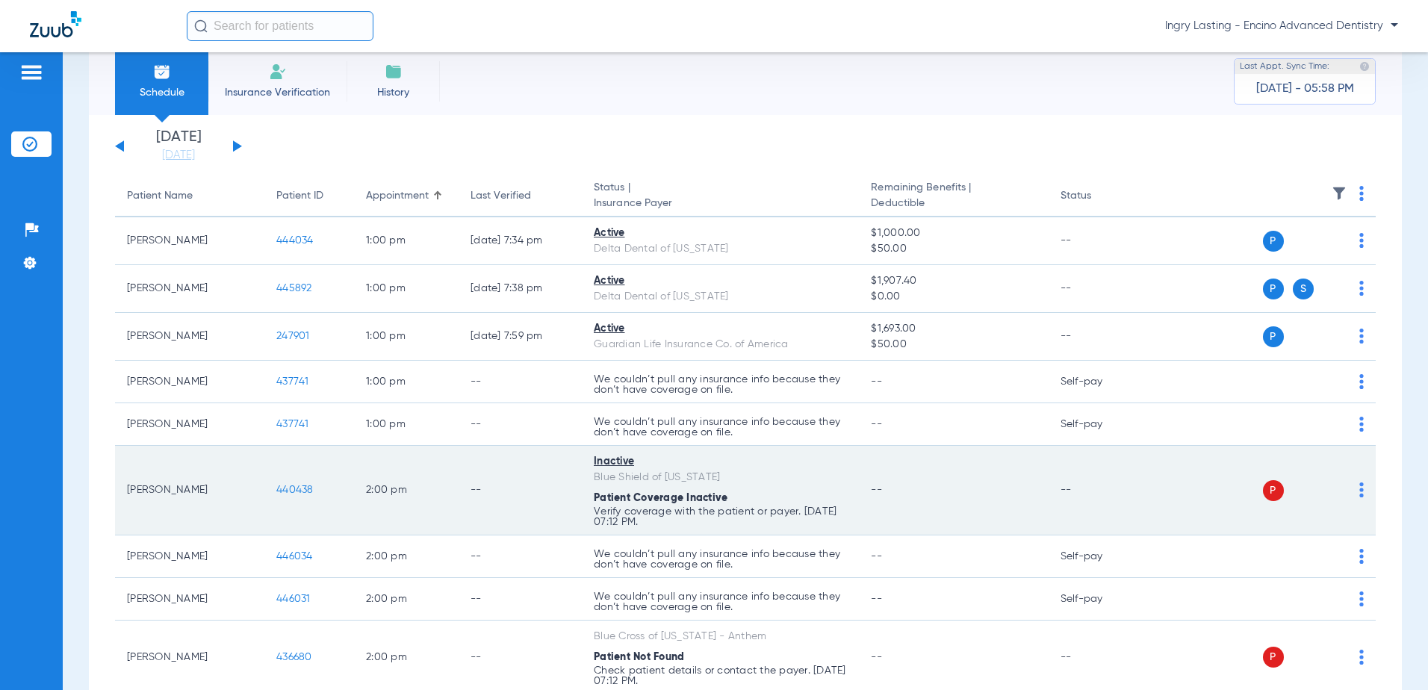
scroll to position [0, 0]
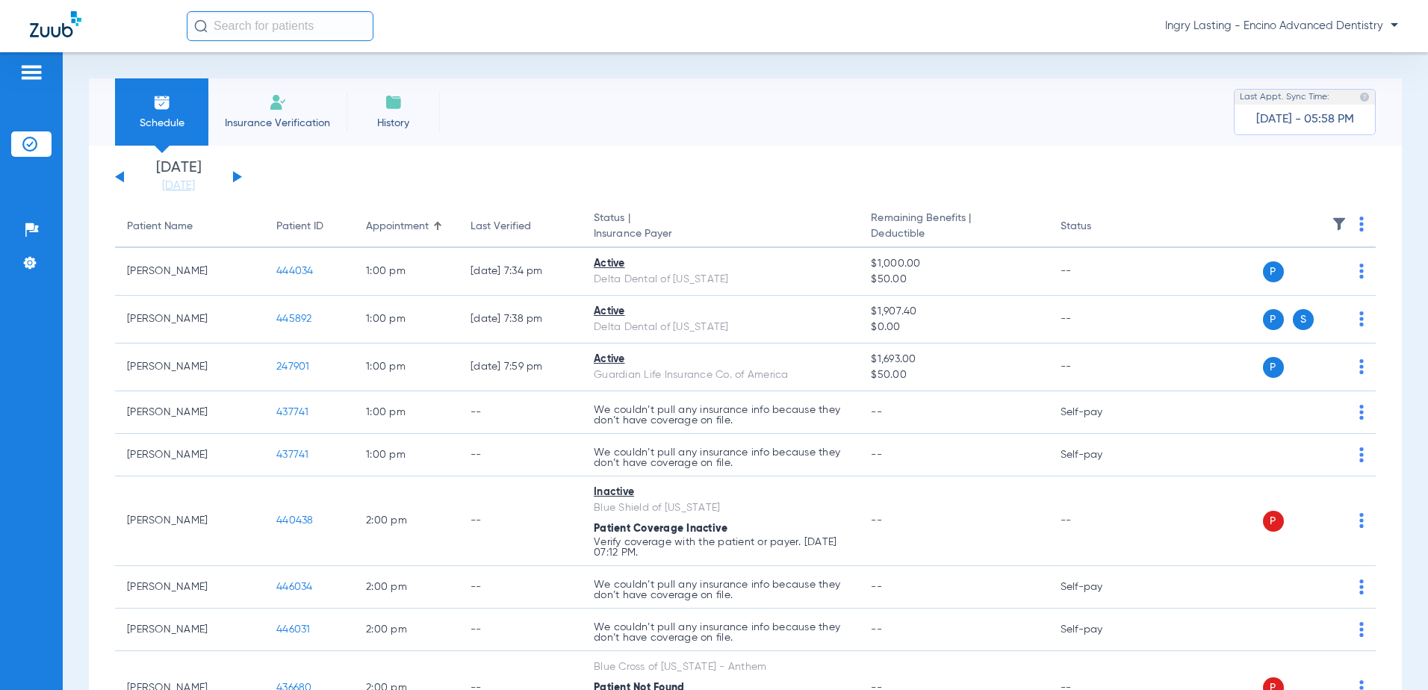
click at [1228, 30] on span "Ingry Lasting - Encino Advanced Dentistry" at bounding box center [1281, 26] width 233 height 15
click at [1308, 59] on button "Account Selection" at bounding box center [1342, 53] width 108 height 30
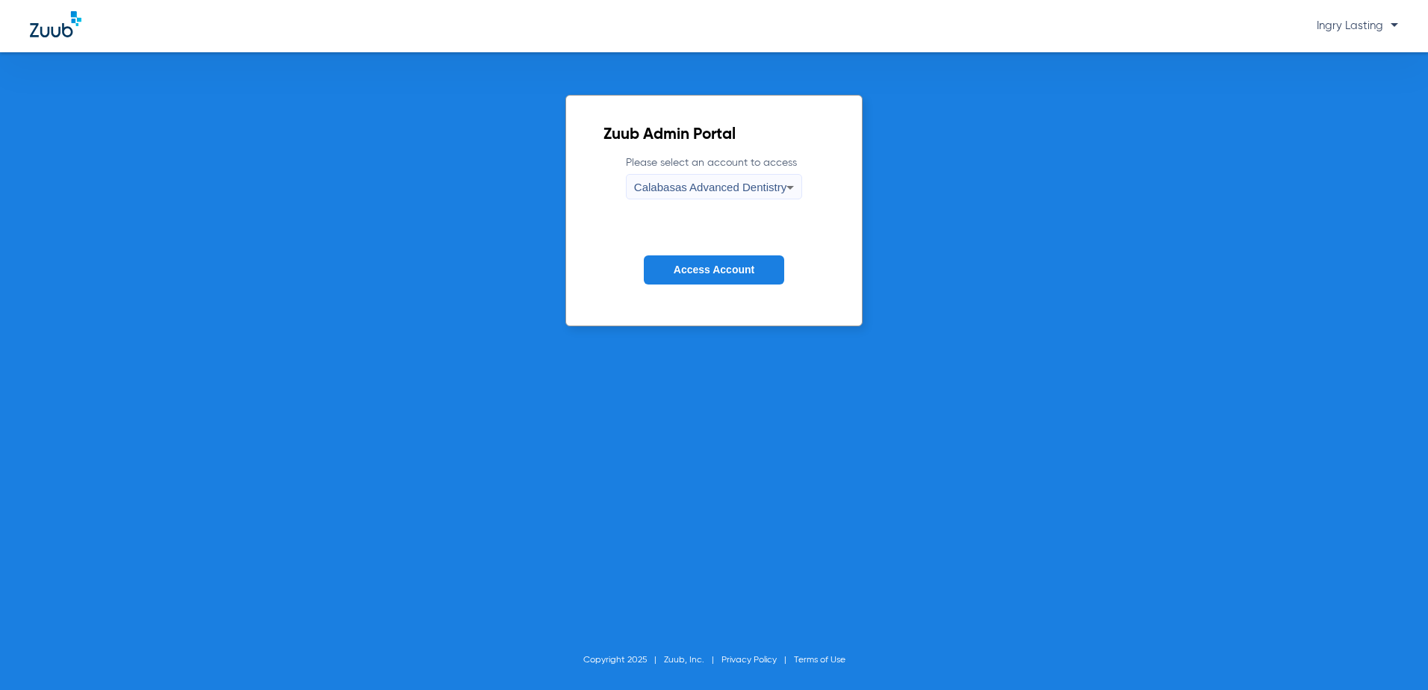
click at [756, 181] on span "Calabasas Advanced Dentistry" at bounding box center [710, 187] width 152 height 13
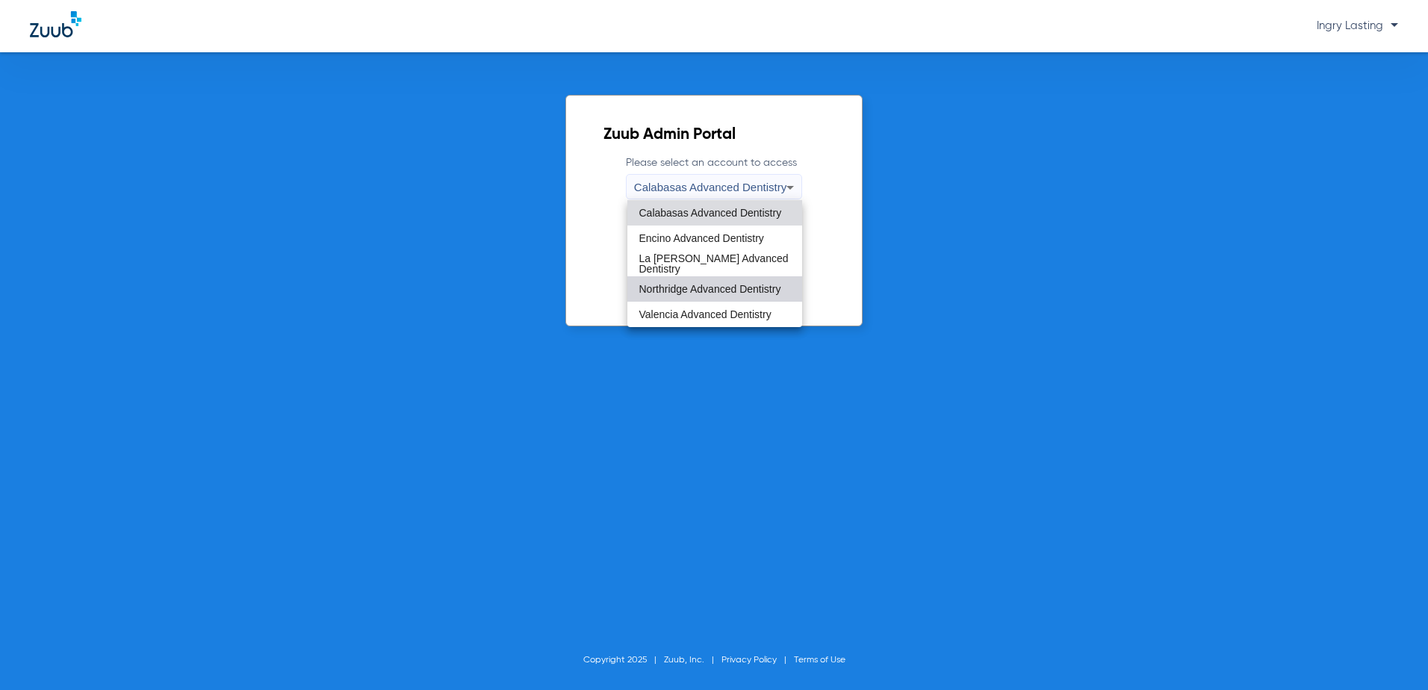
click at [680, 279] on mat-option "Northridge Advanced Dentistry" at bounding box center [714, 288] width 175 height 25
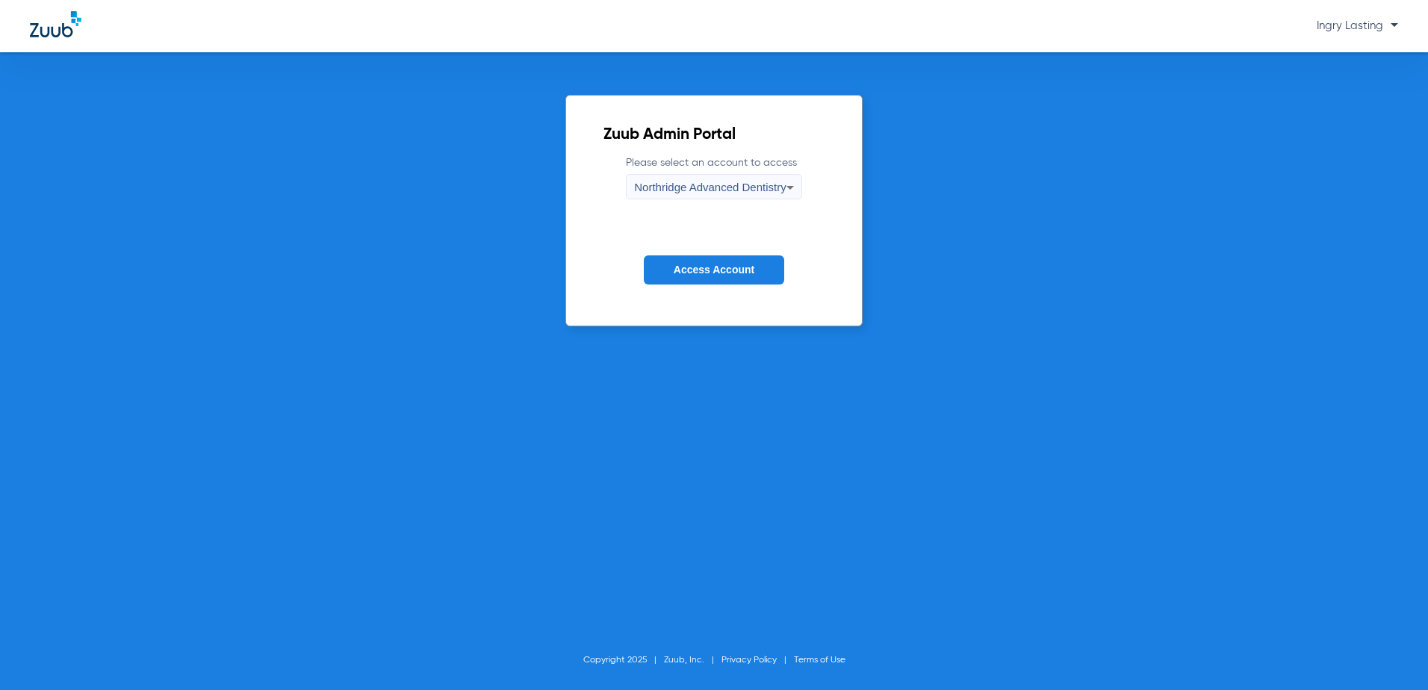
click at [694, 181] on span "Northridge Advanced Dentistry" at bounding box center [710, 187] width 152 height 13
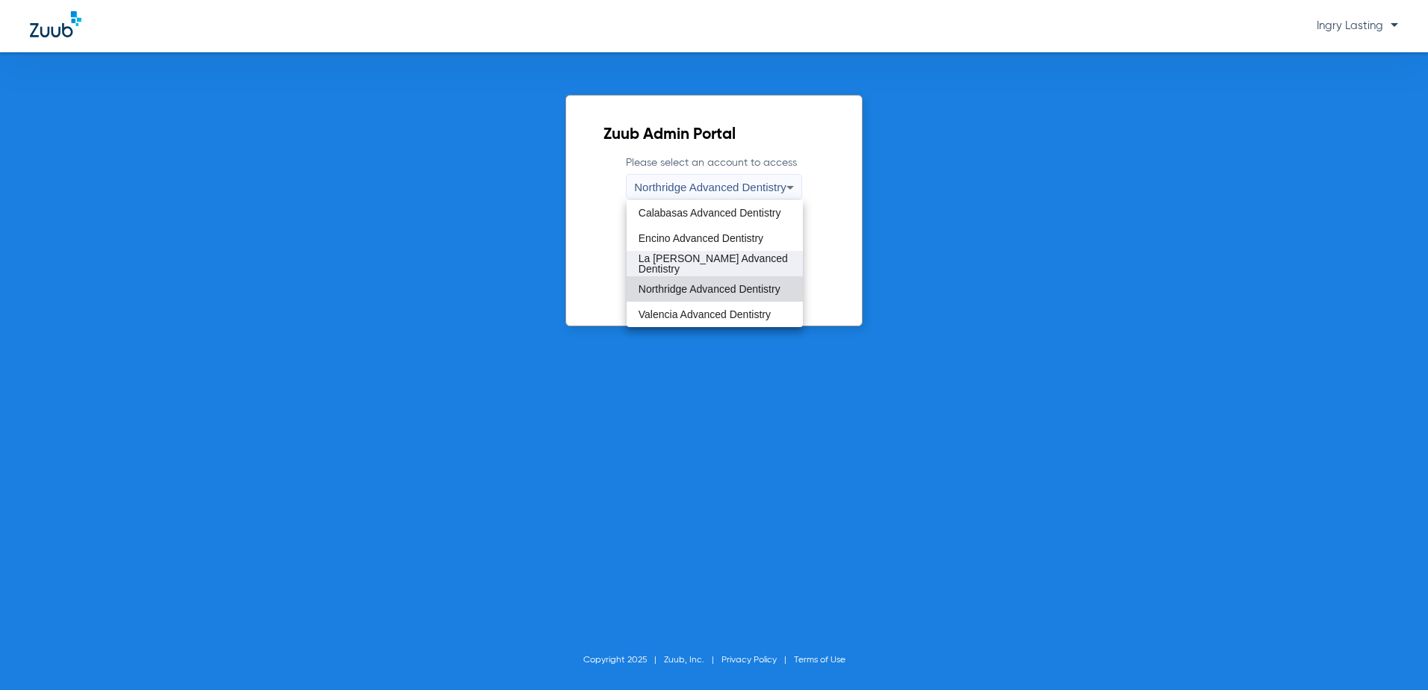
click at [683, 256] on mat-option "La [PERSON_NAME] Advanced Dentistry" at bounding box center [715, 263] width 176 height 25
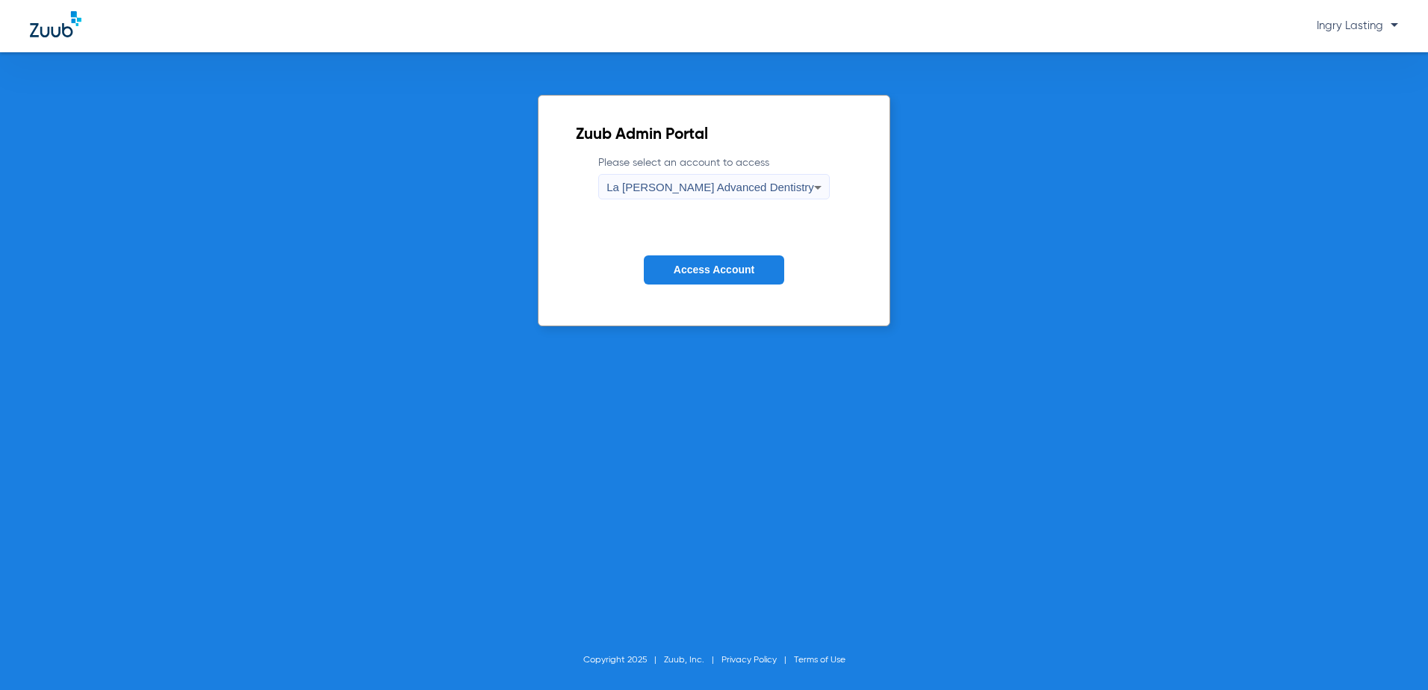
click at [683, 256] on button "Access Account" at bounding box center [714, 269] width 140 height 29
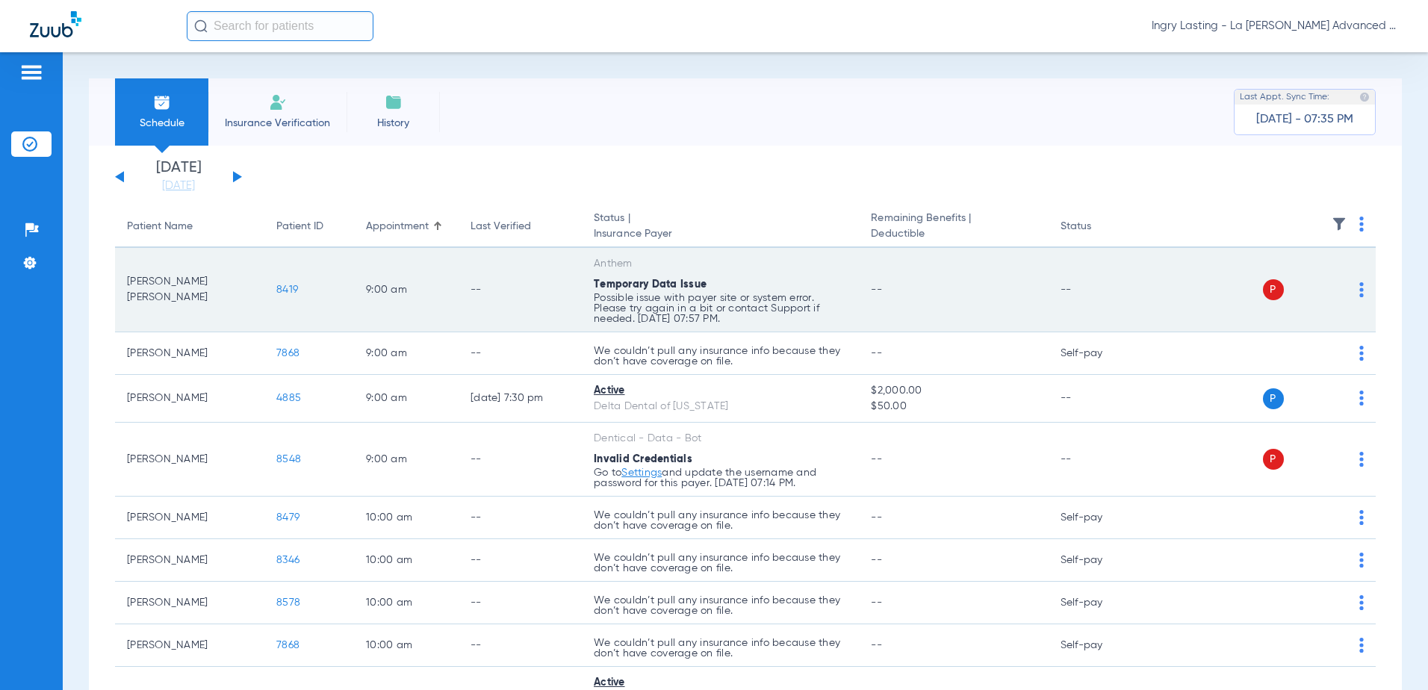
click at [291, 285] on span "8419" at bounding box center [287, 290] width 22 height 10
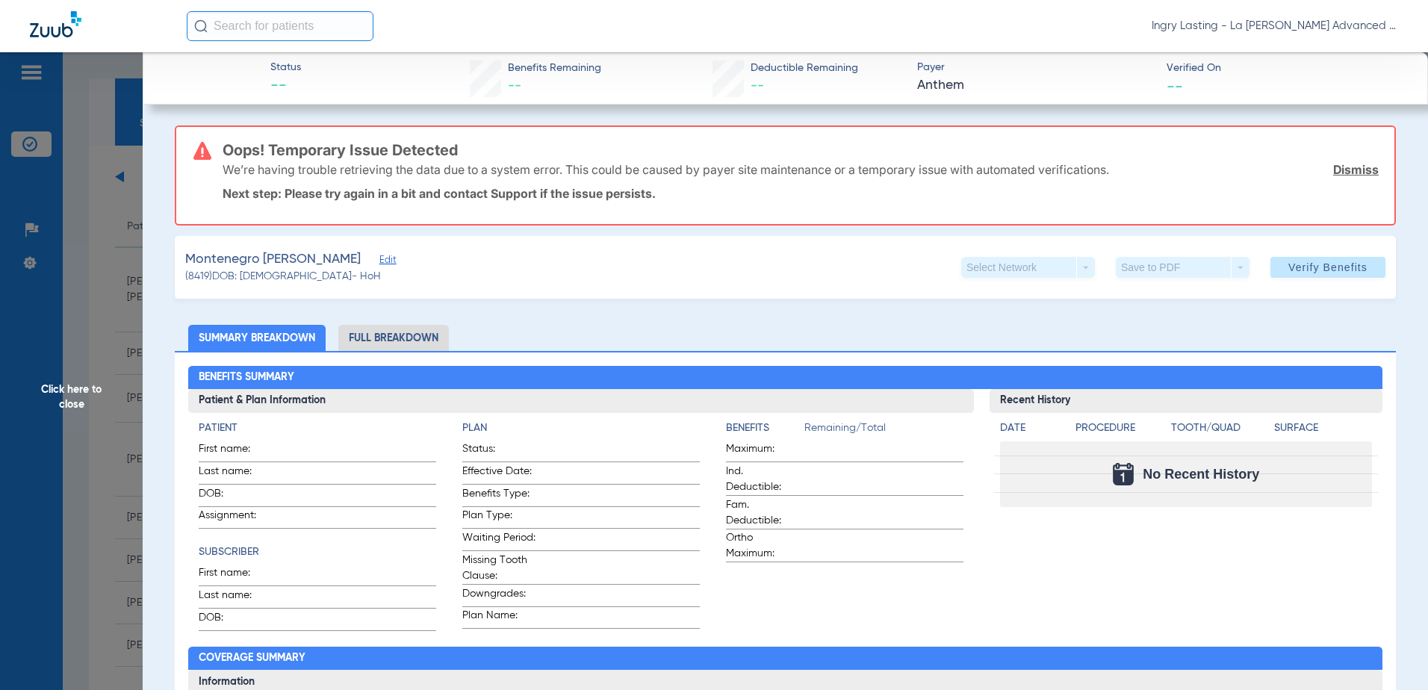
click at [392, 255] on div "Montenegro [PERSON_NAME] Edit" at bounding box center [288, 259] width 207 height 19
click at [393, 259] on span "Edit" at bounding box center [385, 262] width 13 height 14
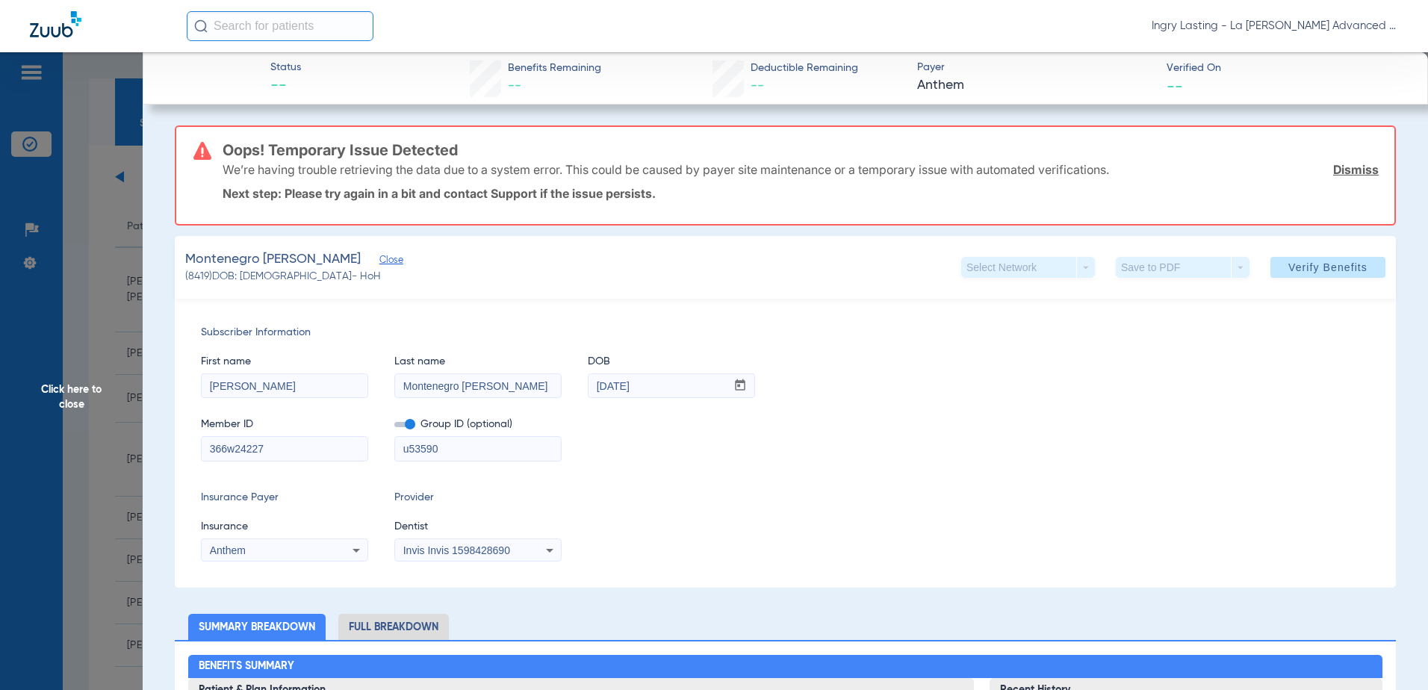
drag, startPoint x: 240, startPoint y: 447, endPoint x: 232, endPoint y: 448, distance: 8.2
click at [234, 448] on input "366w24227" at bounding box center [285, 449] width 166 height 24
click at [232, 448] on input "366w24227" at bounding box center [285, 449] width 166 height 24
type input "366W24227"
click at [414, 553] on span "Invis Invis 1598428690" at bounding box center [456, 550] width 107 height 12
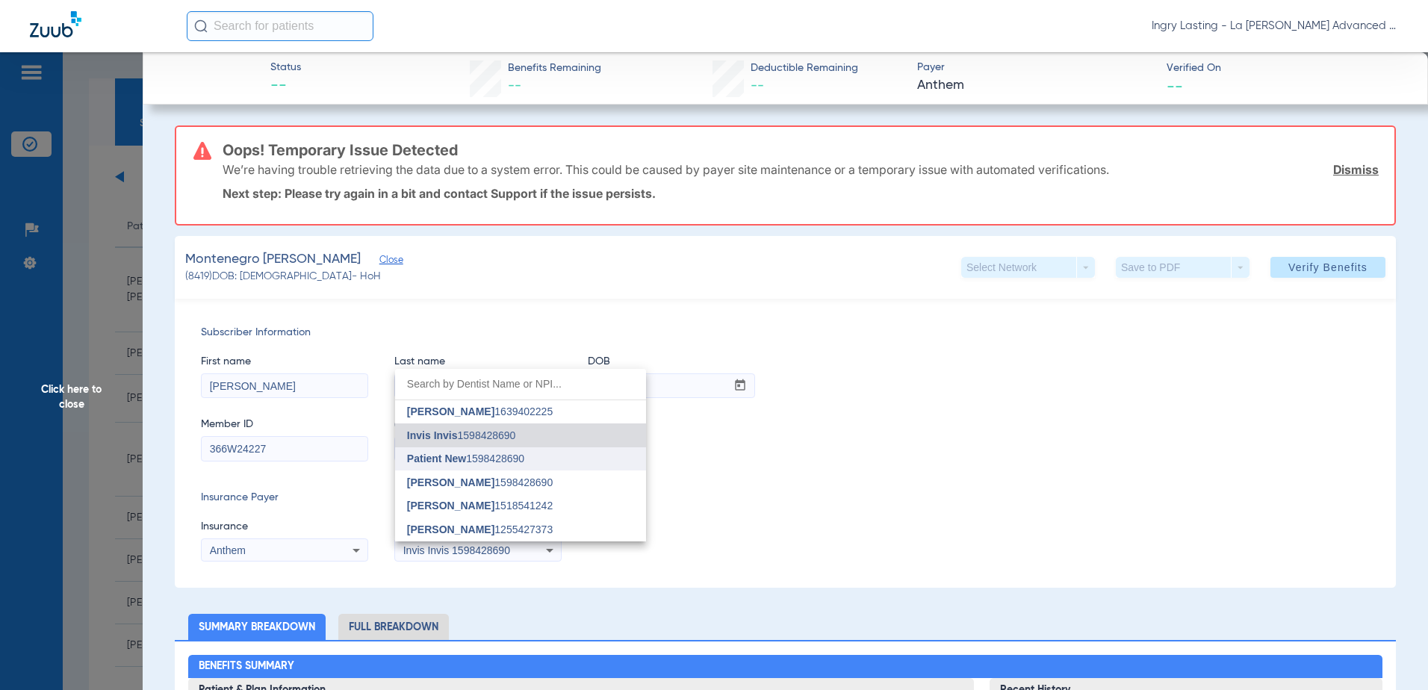
click at [458, 464] on span "Patient New" at bounding box center [436, 459] width 59 height 12
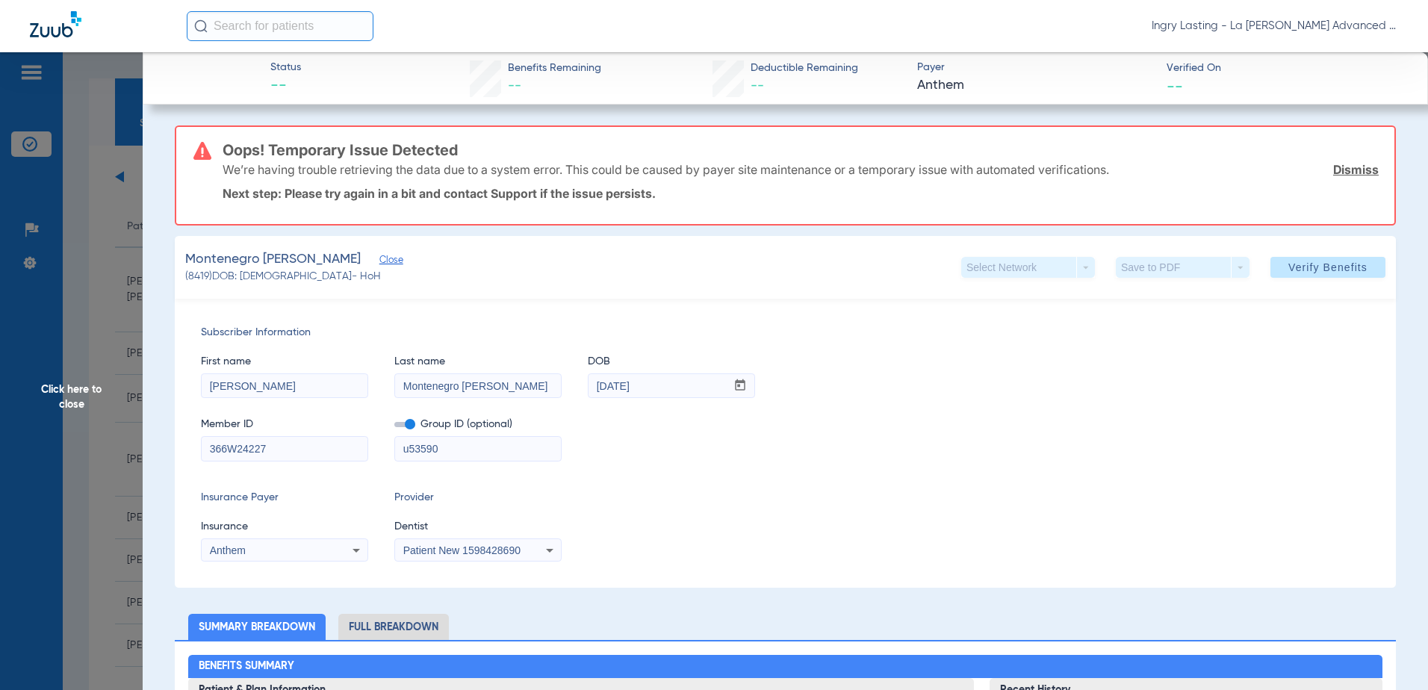
click at [454, 556] on div "Patient New 1598428690" at bounding box center [478, 550] width 166 height 18
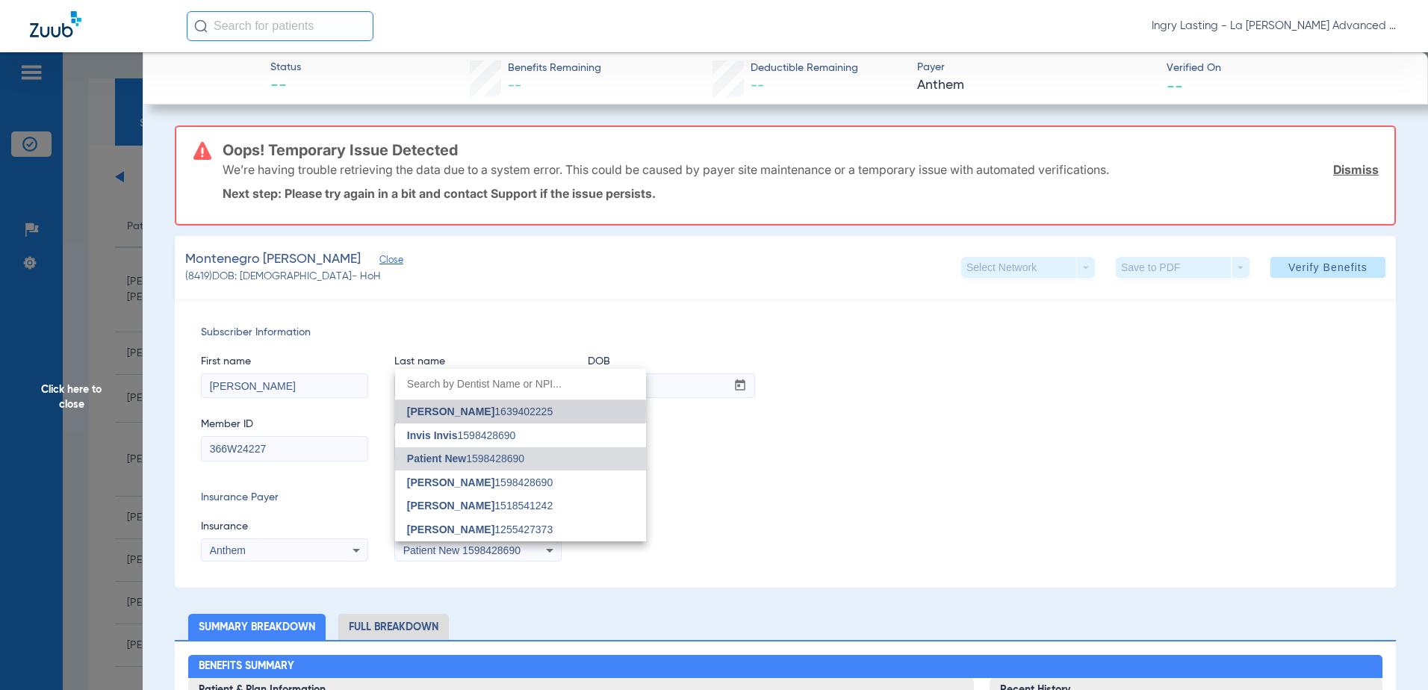
click at [476, 411] on span "[PERSON_NAME] 1639402225" at bounding box center [480, 411] width 146 height 10
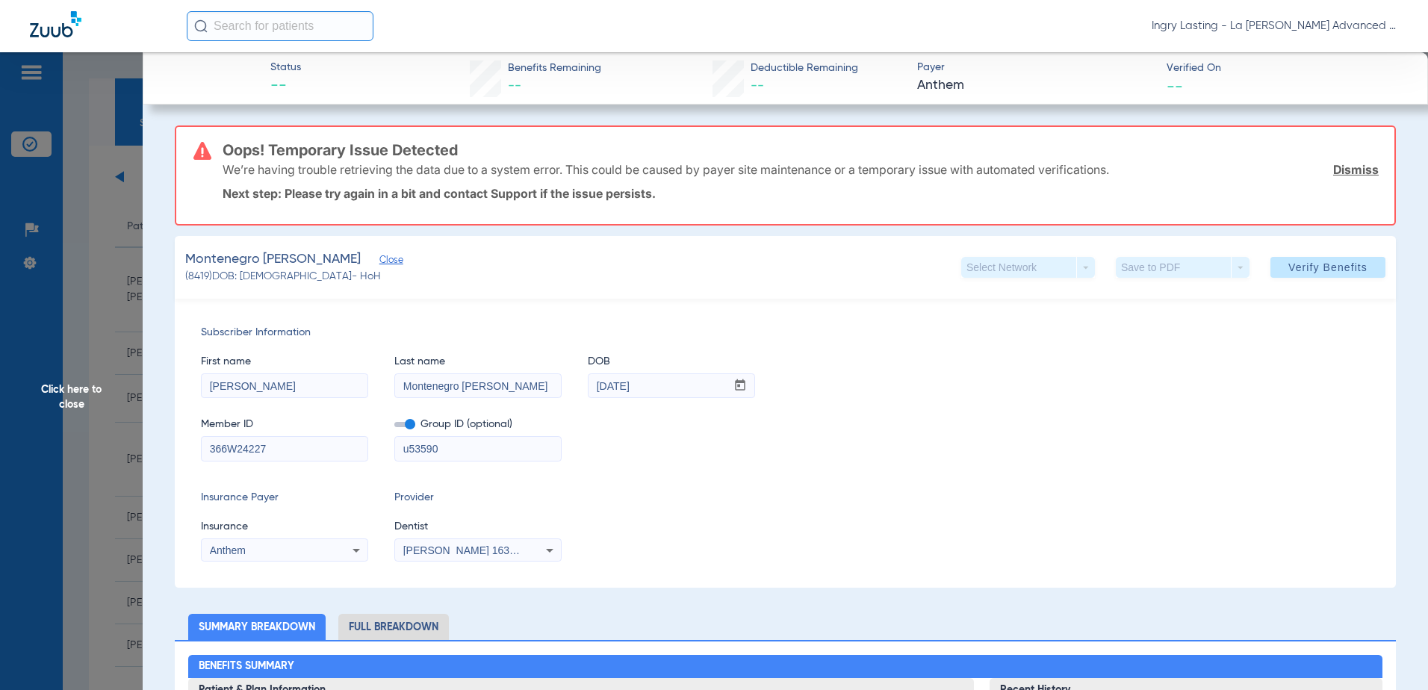
click at [412, 424] on span at bounding box center [404, 424] width 21 height 5
click at [394, 427] on input "checkbox" at bounding box center [394, 427] width 0 height 0
click at [481, 385] on input "Montenegro [PERSON_NAME]" at bounding box center [478, 386] width 166 height 24
click at [466, 388] on input "Montenegro [PERSON_NAME]" at bounding box center [478, 386] width 166 height 24
type input "[PERSON_NAME]"
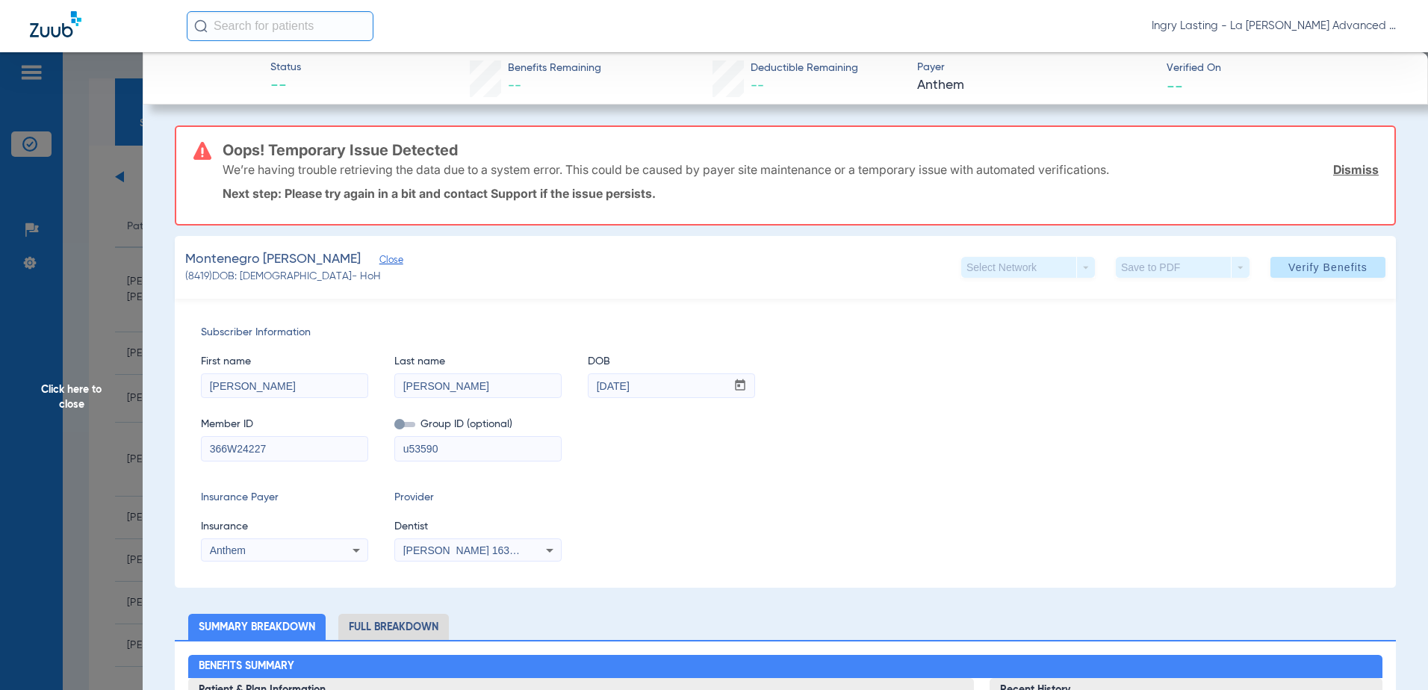
click at [252, 383] on input "[PERSON_NAME]" at bounding box center [285, 386] width 166 height 24
type input "[PERSON_NAME]"
click at [1349, 277] on span at bounding box center [1327, 267] width 115 height 36
drag, startPoint x: 77, startPoint y: 317, endPoint x: 84, endPoint y: 328, distance: 12.8
click at [84, 327] on span "Click here to close" at bounding box center [71, 397] width 143 height 690
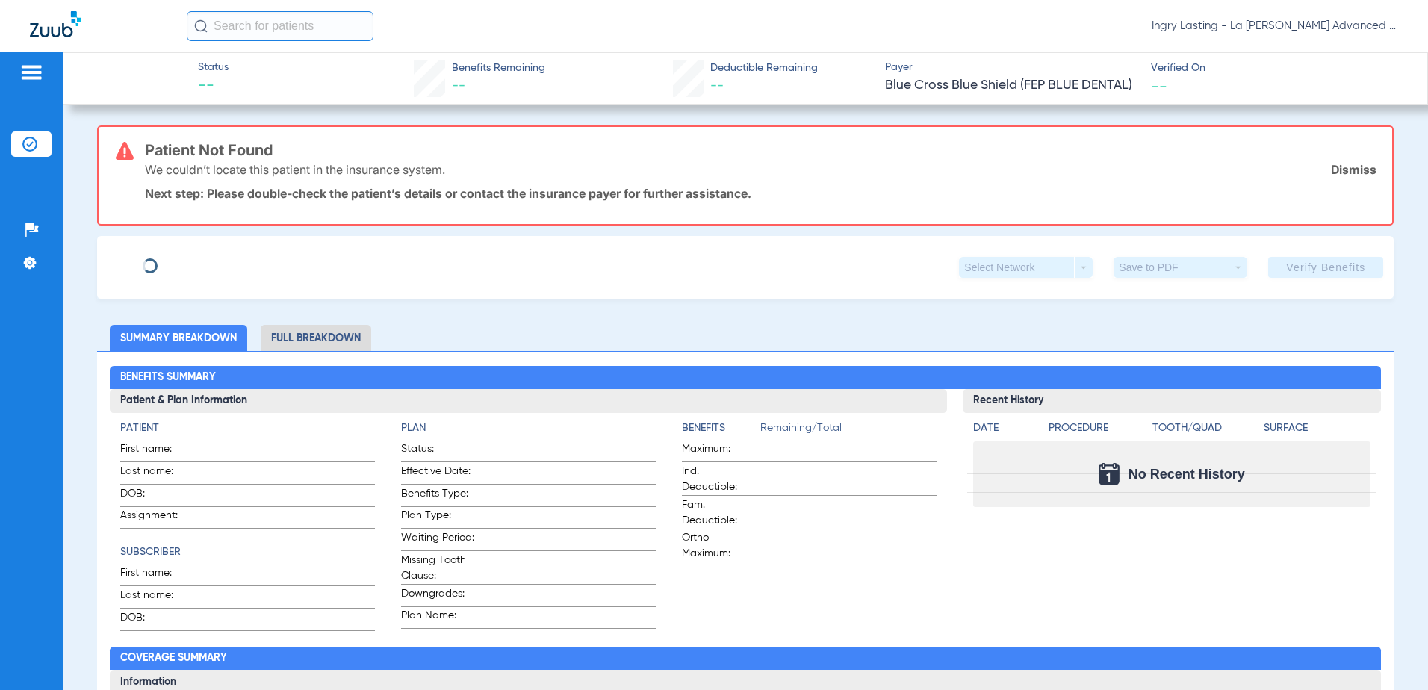
click at [1210, 35] on div "Ingry Lasting - La [PERSON_NAME] Advanced Dentistry" at bounding box center [792, 26] width 1211 height 30
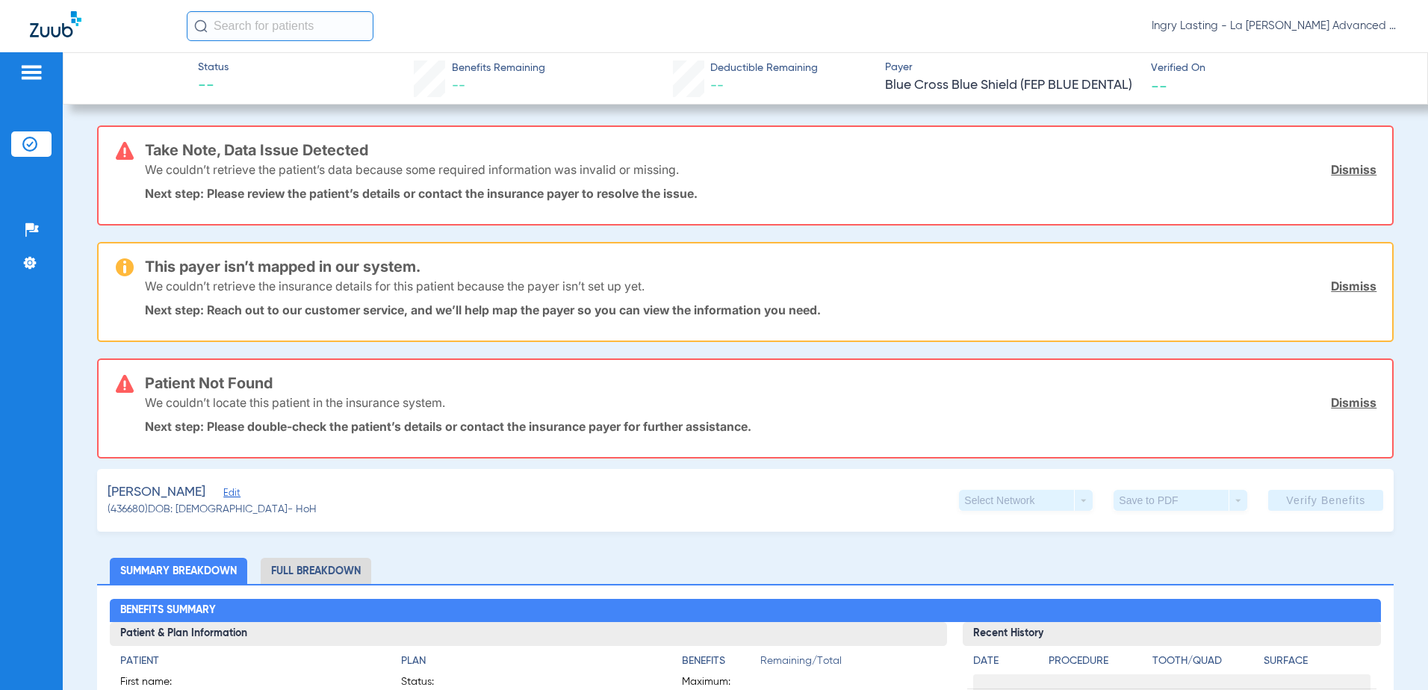
click at [1210, 28] on span "Ingry Lasting - La [PERSON_NAME] Advanced Dentistry" at bounding box center [1274, 26] width 246 height 15
click at [1333, 57] on span "Account Selection" at bounding box center [1342, 53] width 84 height 10
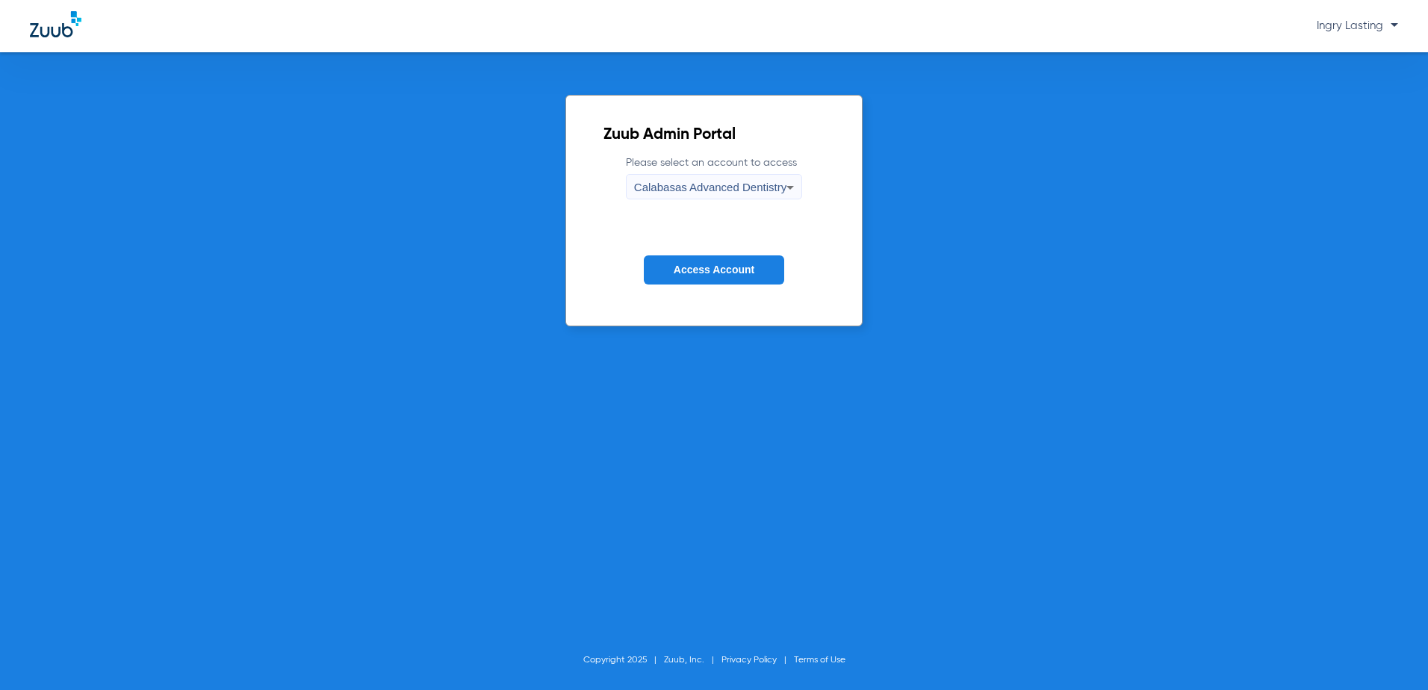
click at [763, 179] on div "Calabasas Advanced Dentistry" at bounding box center [710, 187] width 152 height 25
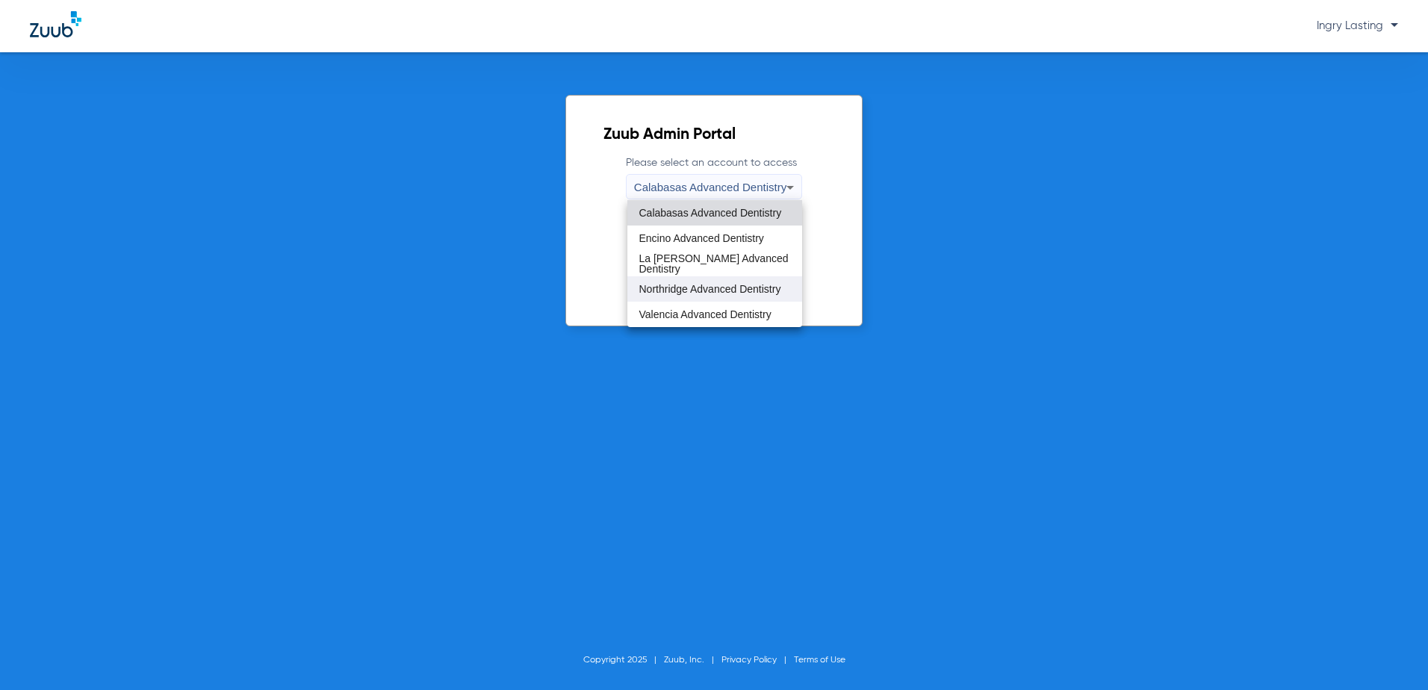
click at [709, 285] on span "Northridge Advanced Dentistry" at bounding box center [710, 289] width 142 height 10
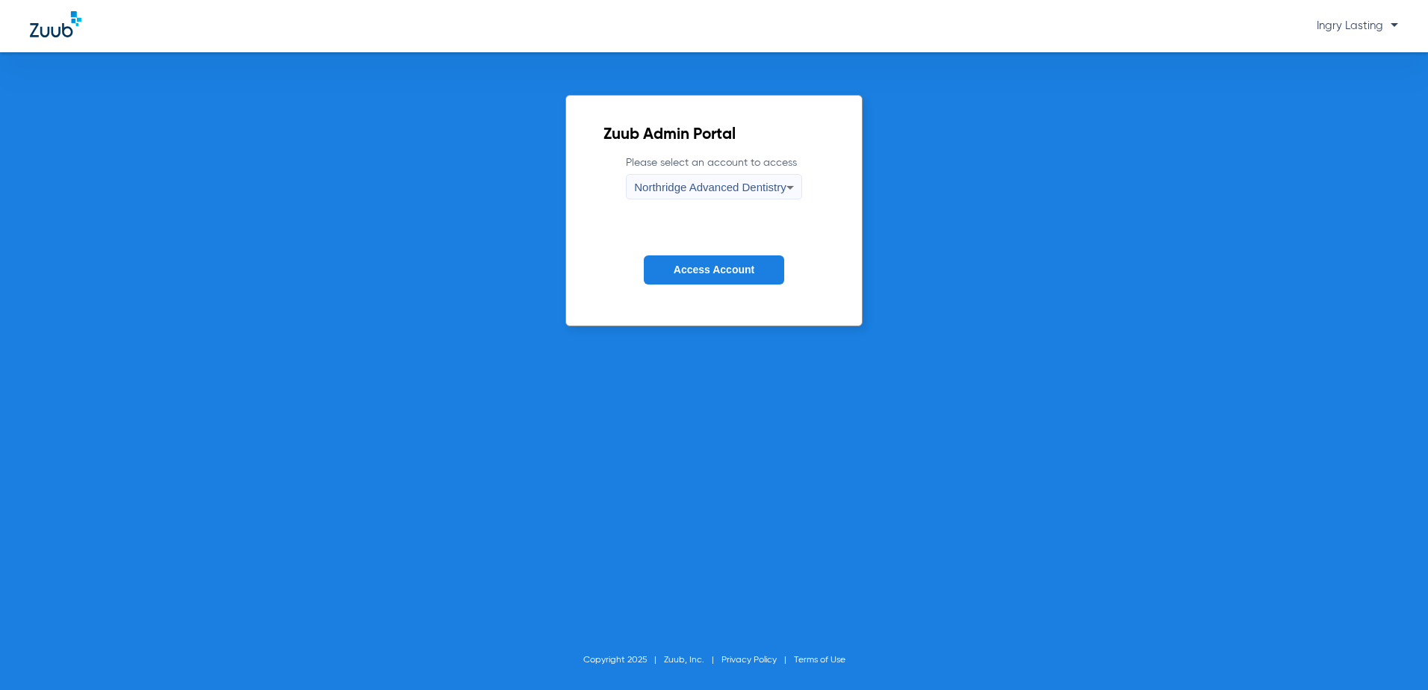
click at [702, 252] on form "Please select an account to access Northridge Advanced Dentistry Access Account" at bounding box center [713, 231] width 220 height 152
click at [691, 273] on span "Access Account" at bounding box center [714, 270] width 81 height 12
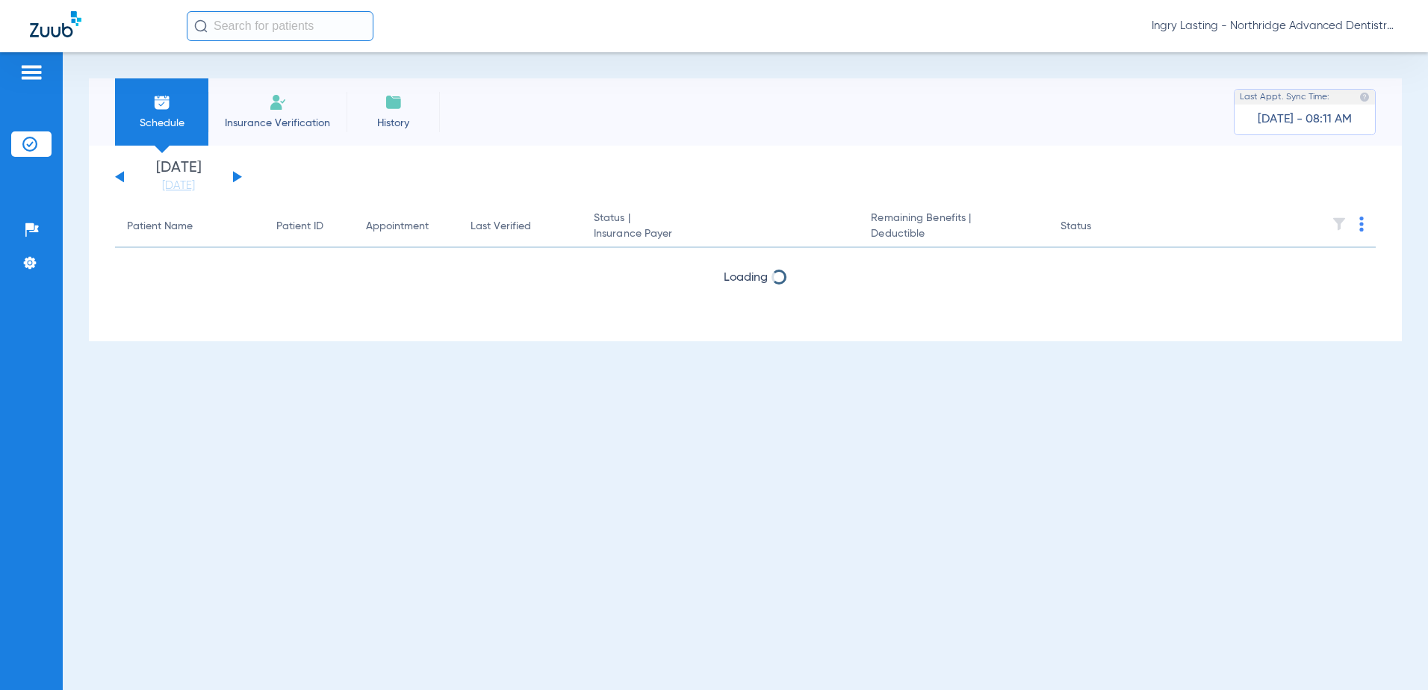
click at [1210, 28] on span "Ingry Lasting - Northridge Advanced Dentistry" at bounding box center [1274, 26] width 246 height 15
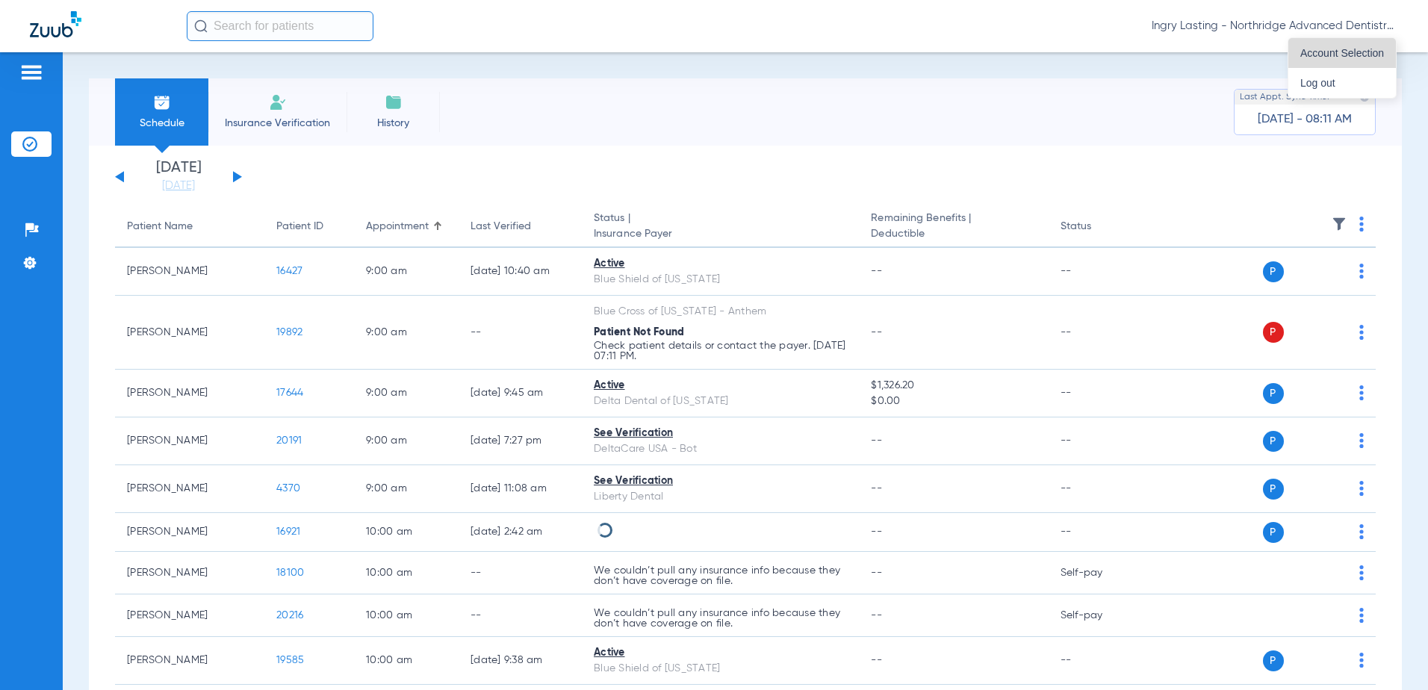
click at [1299, 53] on button "Account Selection" at bounding box center [1342, 53] width 108 height 30
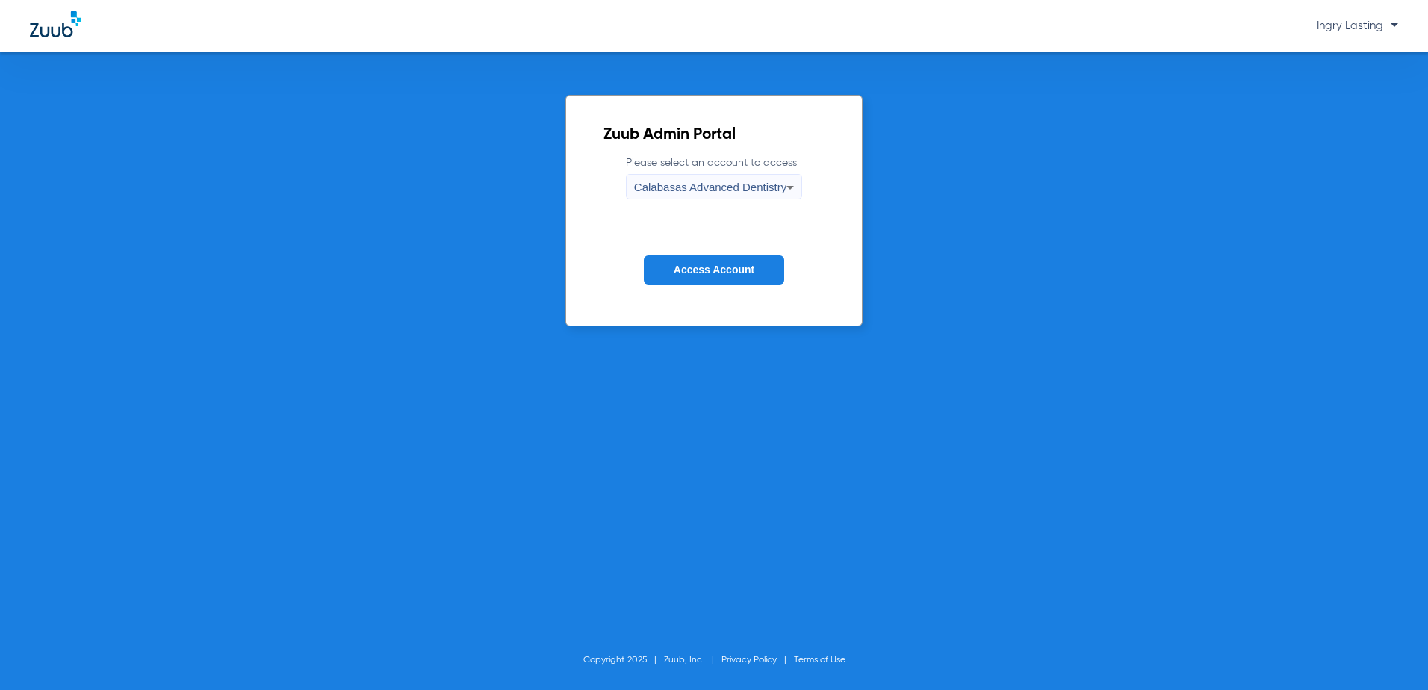
click at [767, 199] on div "Calabasas Advanced Dentistry" at bounding box center [710, 187] width 152 height 25
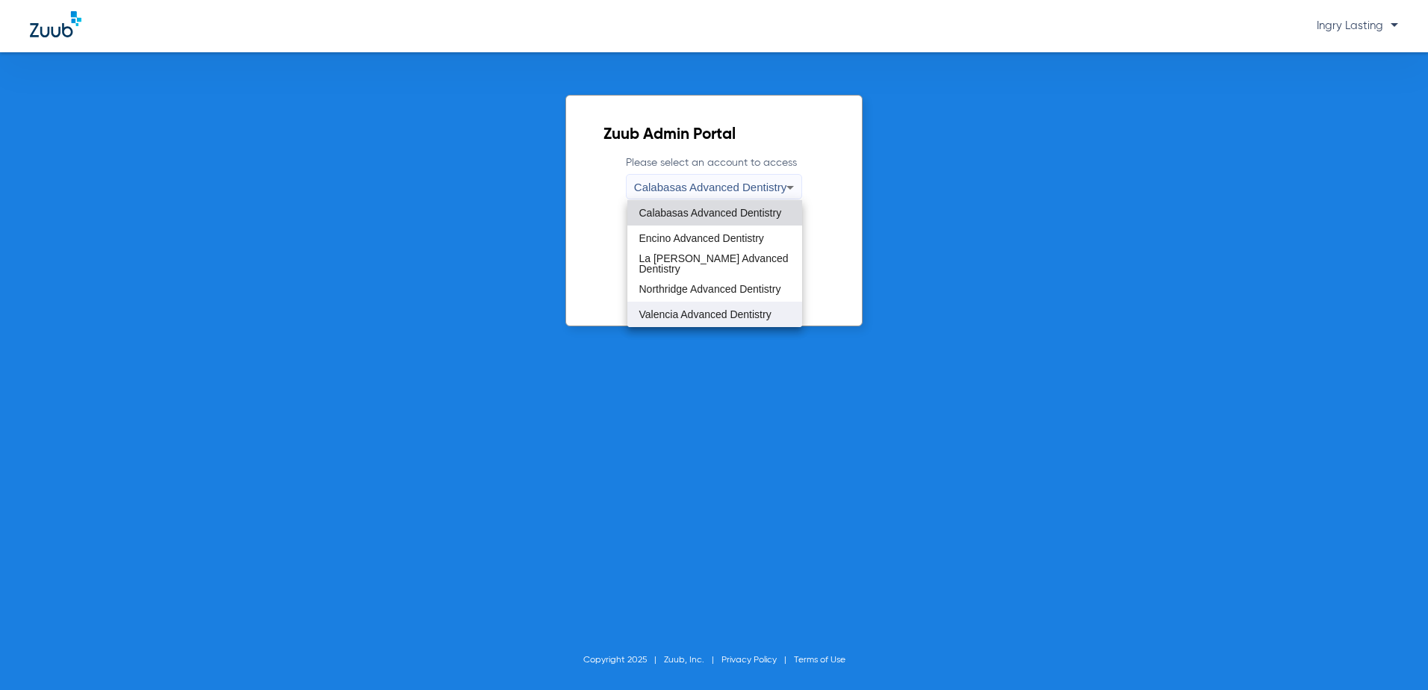
click at [684, 314] on span "Valencia Advanced Dentistry" at bounding box center [705, 314] width 132 height 10
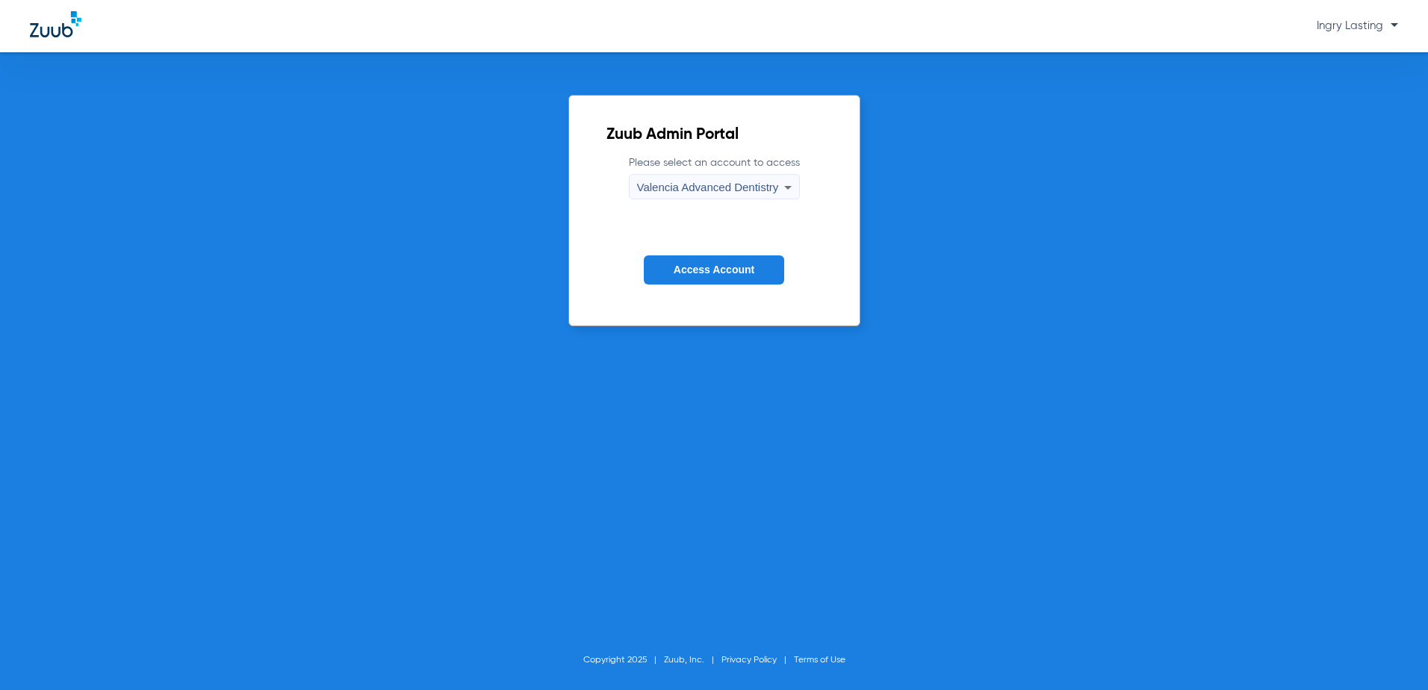
click at [694, 285] on form "Please select an account to access Valencia Advanced Dentistry Access Account" at bounding box center [714, 231] width 216 height 152
click at [694, 279] on button "Access Account" at bounding box center [714, 269] width 140 height 29
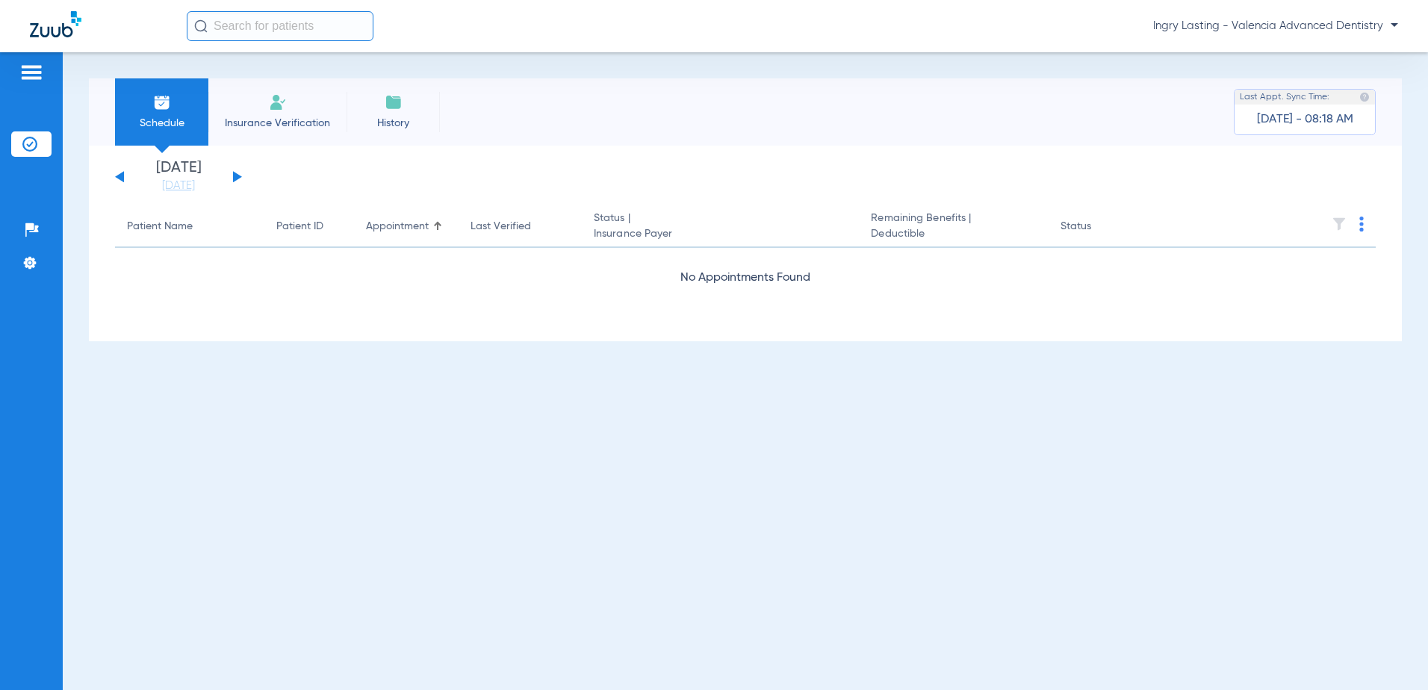
click at [1258, 31] on span "Ingry Lasting - Valencia Advanced Dentistry" at bounding box center [1275, 26] width 245 height 15
drag, startPoint x: 961, startPoint y: 111, endPoint x: 660, endPoint y: 189, distance: 310.8
click at [956, 111] on div at bounding box center [714, 345] width 1428 height 690
click at [238, 178] on button at bounding box center [237, 176] width 9 height 11
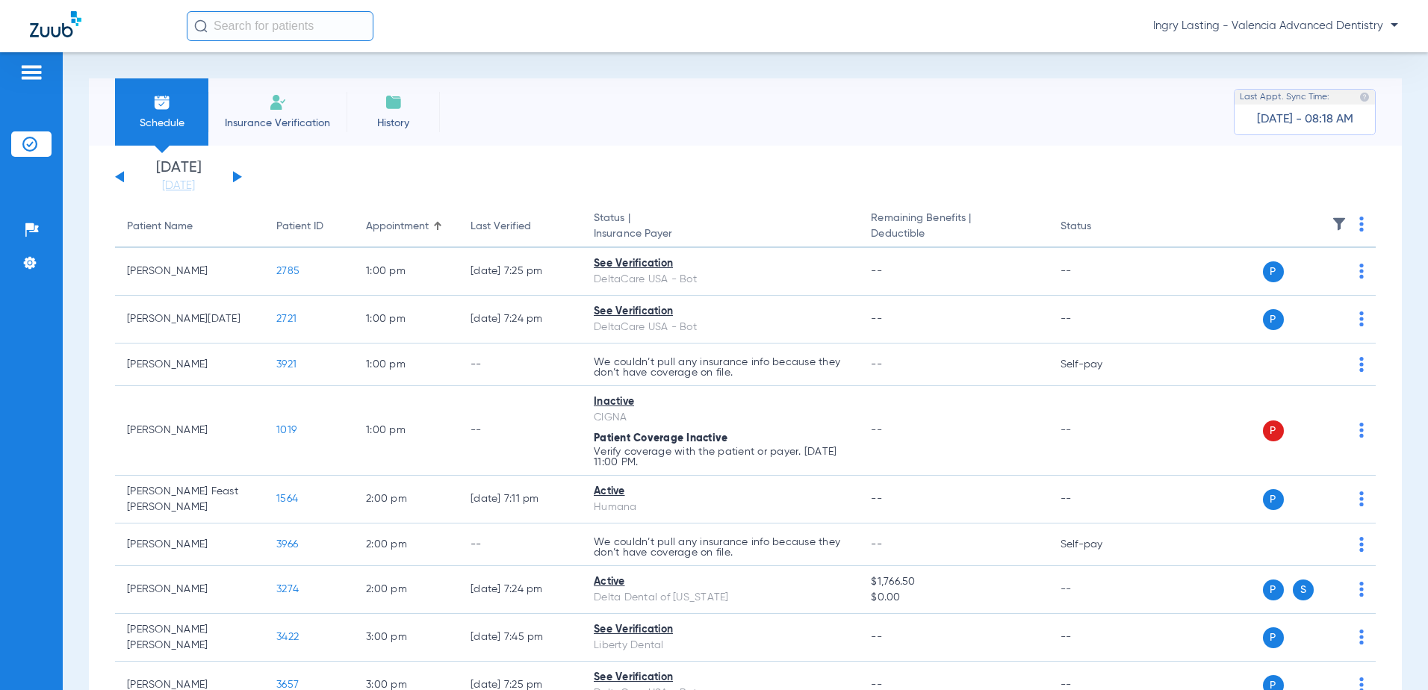
click at [1220, 16] on div "Ingry Lasting - Valencia Advanced Dentistry" at bounding box center [792, 26] width 1211 height 30
click at [1244, 40] on div "Ingry Lasting - Valencia Advanced Dentistry" at bounding box center [792, 26] width 1211 height 30
click at [1244, 38] on div "Ingry Lasting - Valencia Advanced Dentistry" at bounding box center [792, 26] width 1211 height 30
click at [1243, 24] on span "Ingry Lasting - Valencia Advanced Dentistry" at bounding box center [1275, 26] width 245 height 15
click at [1297, 64] on button "Account Selection" at bounding box center [1342, 53] width 108 height 30
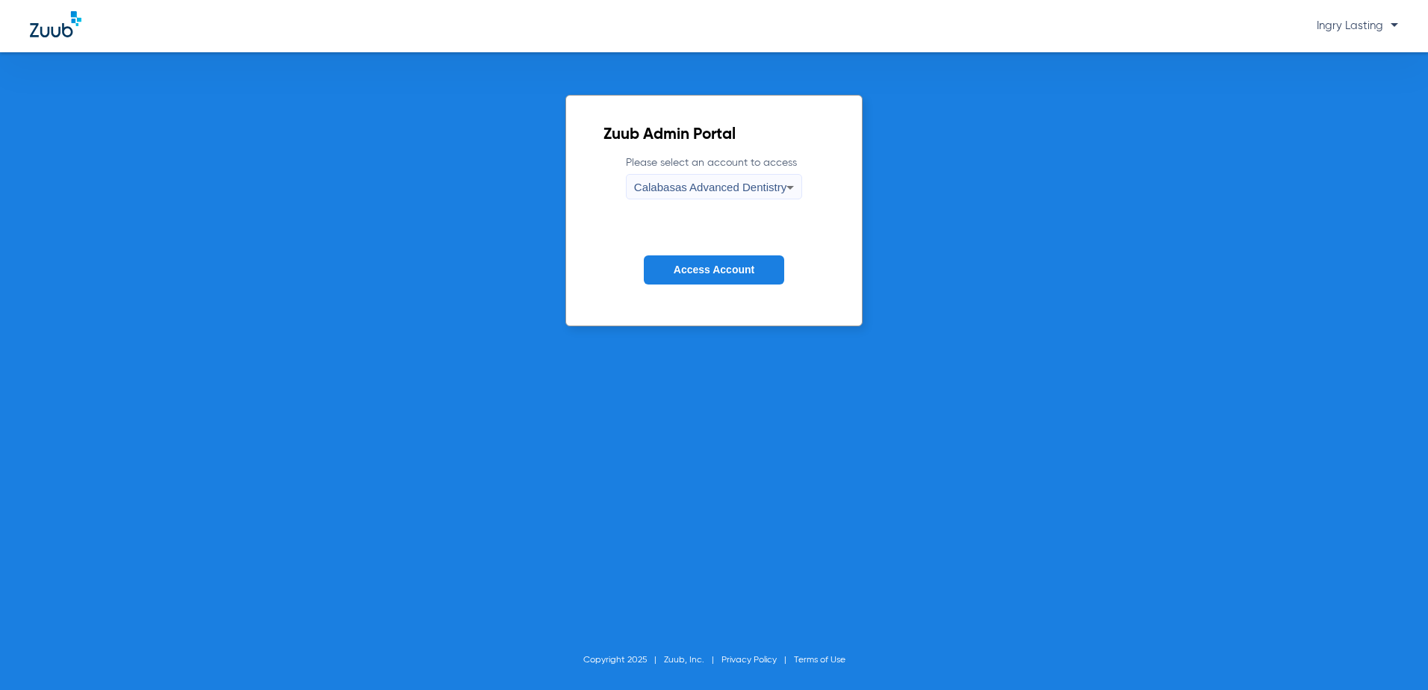
click at [670, 190] on span "Calabasas Advanced Dentistry" at bounding box center [710, 187] width 152 height 13
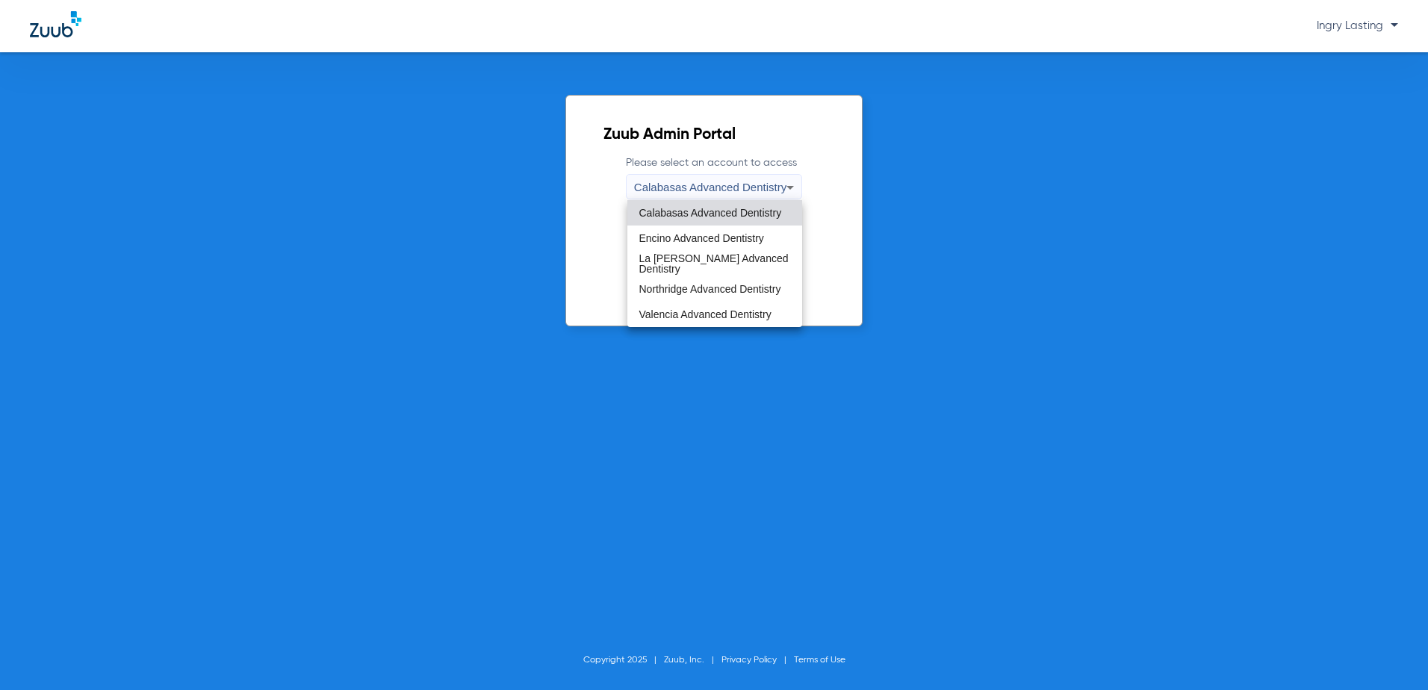
click at [535, 166] on div at bounding box center [714, 345] width 1428 height 690
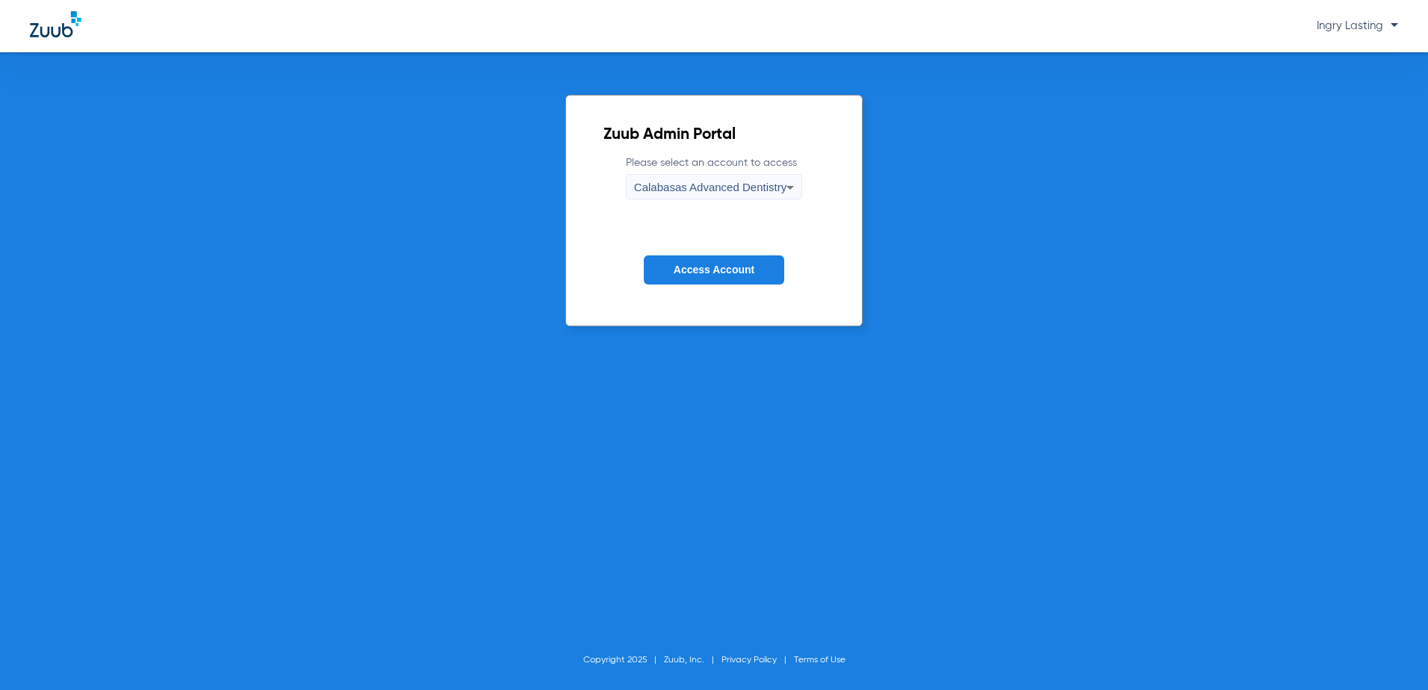
click at [677, 266] on span "Access Account" at bounding box center [714, 270] width 81 height 12
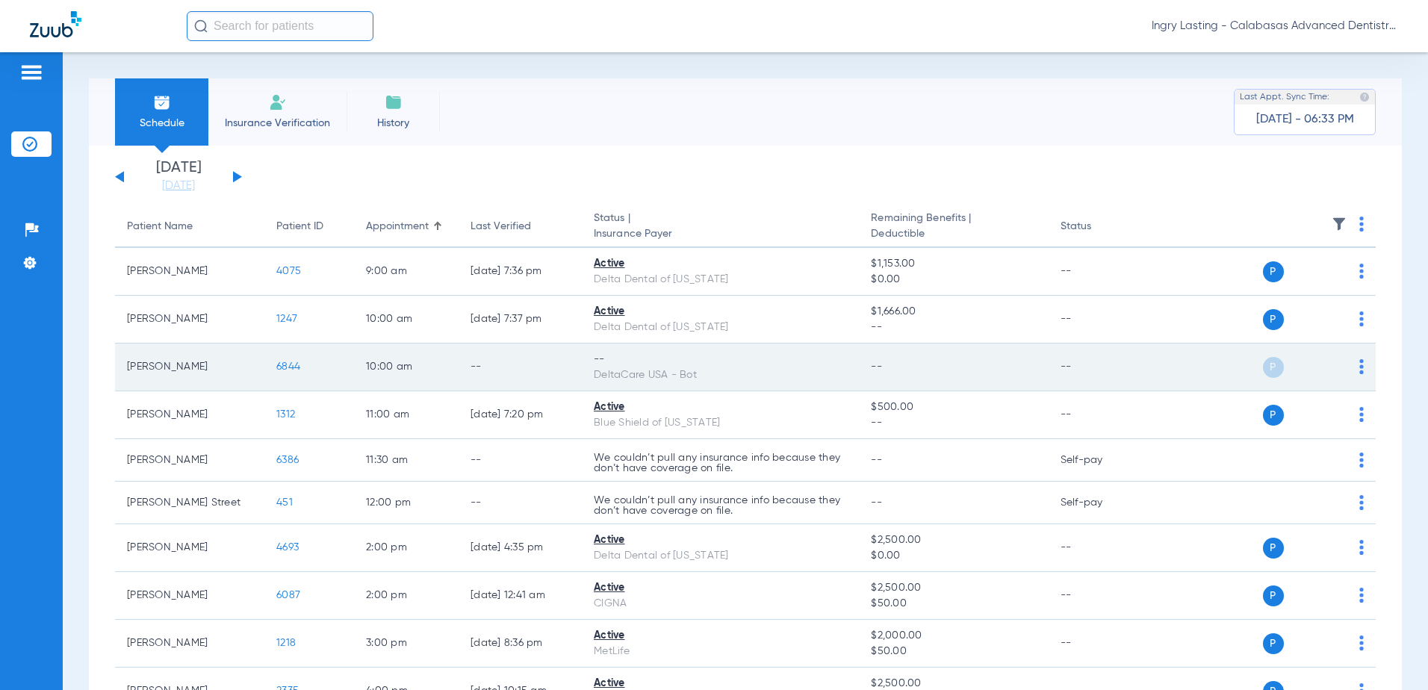
click at [285, 363] on span "6844" at bounding box center [288, 366] width 24 height 10
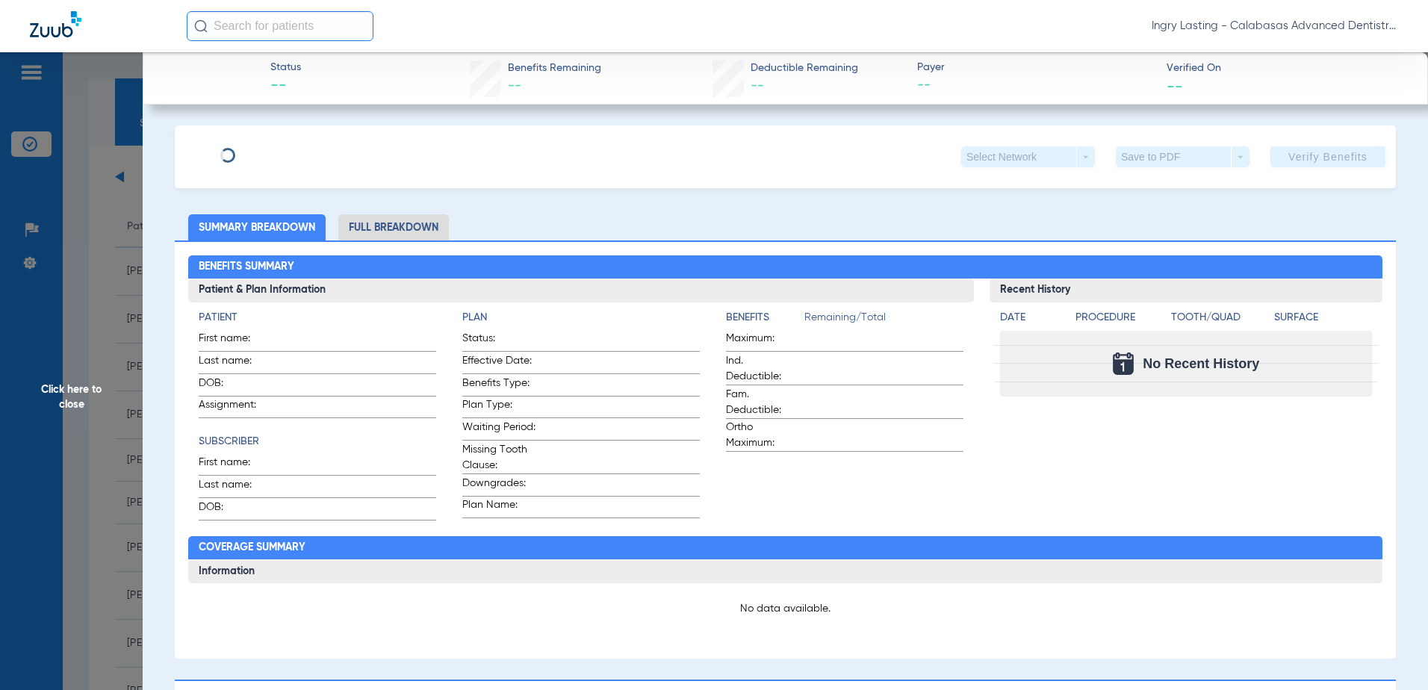
type input "Judy"
type input "Flood"
type input "06/15/1942"
type input "1231653873"
type input "7584200004"
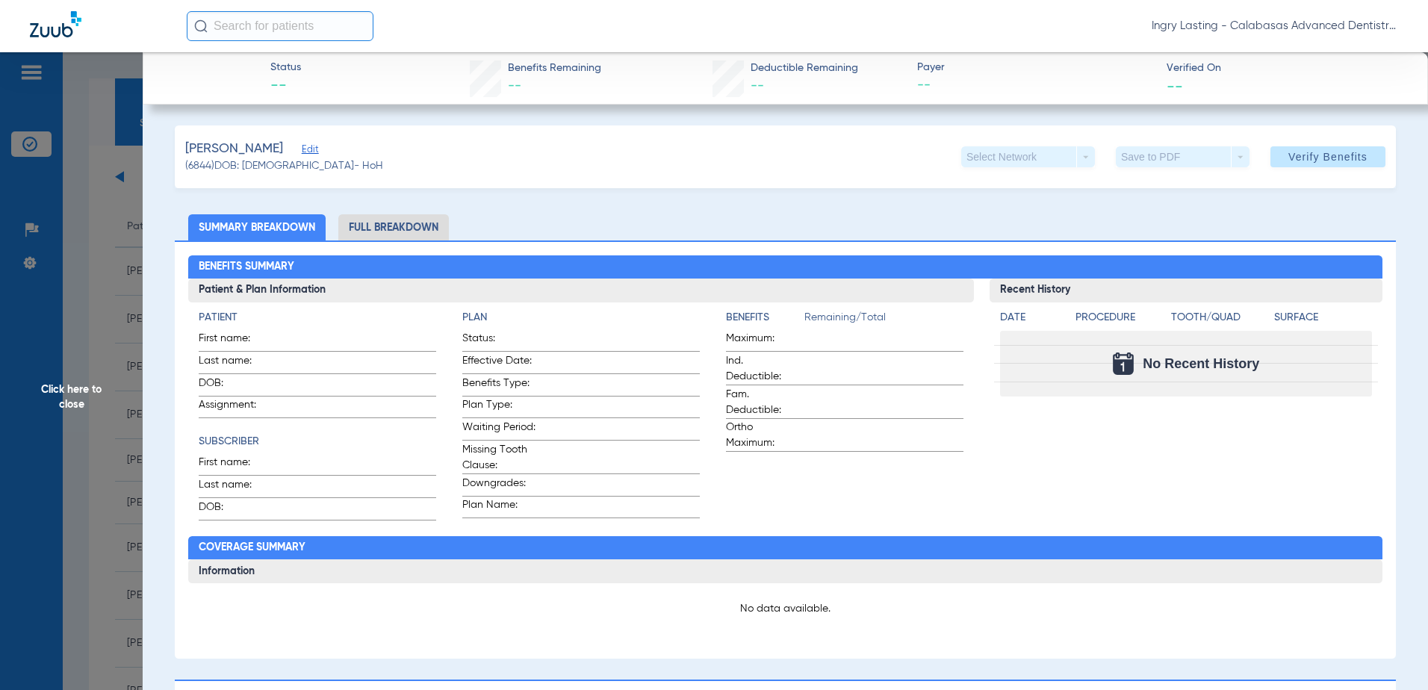
click at [302, 153] on span "Edit" at bounding box center [308, 151] width 13 height 14
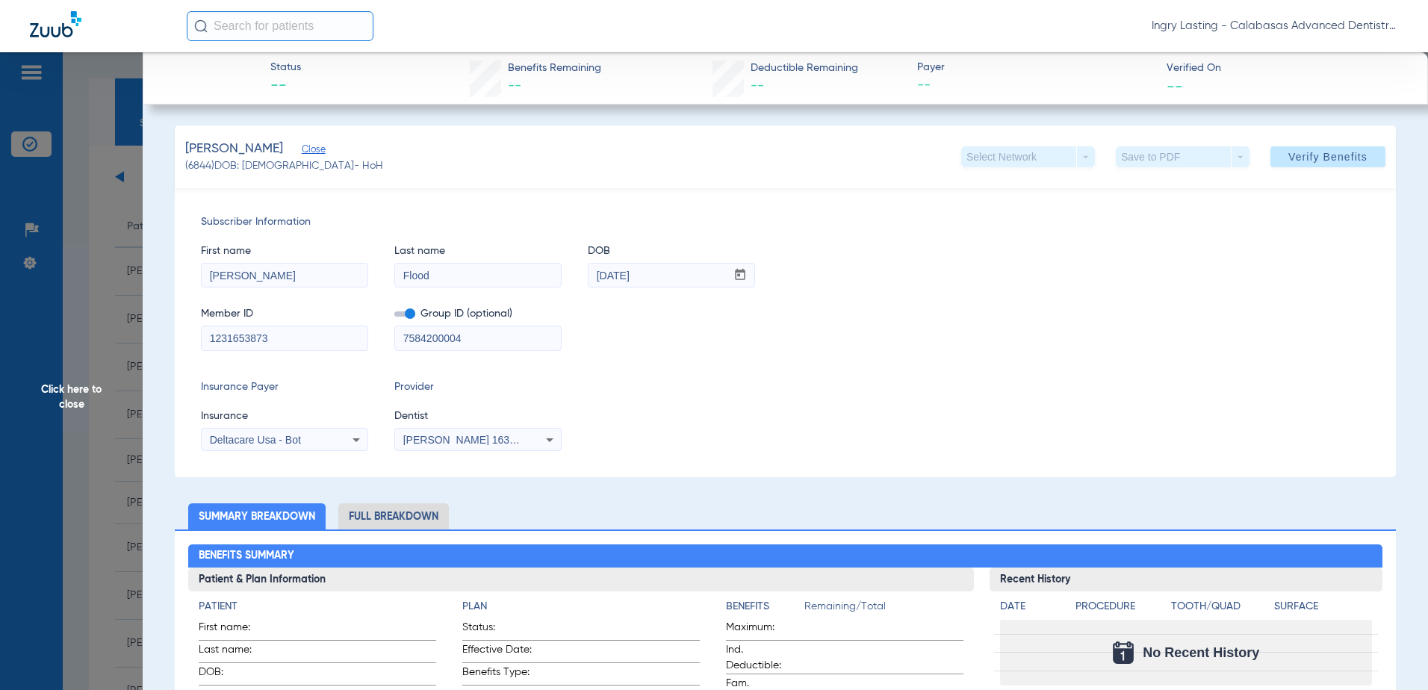
click at [404, 312] on span at bounding box center [404, 313] width 21 height 5
click at [394, 317] on input "checkbox" at bounding box center [394, 317] width 0 height 0
click at [1295, 161] on span "Verify Benefits" at bounding box center [1327, 157] width 79 height 12
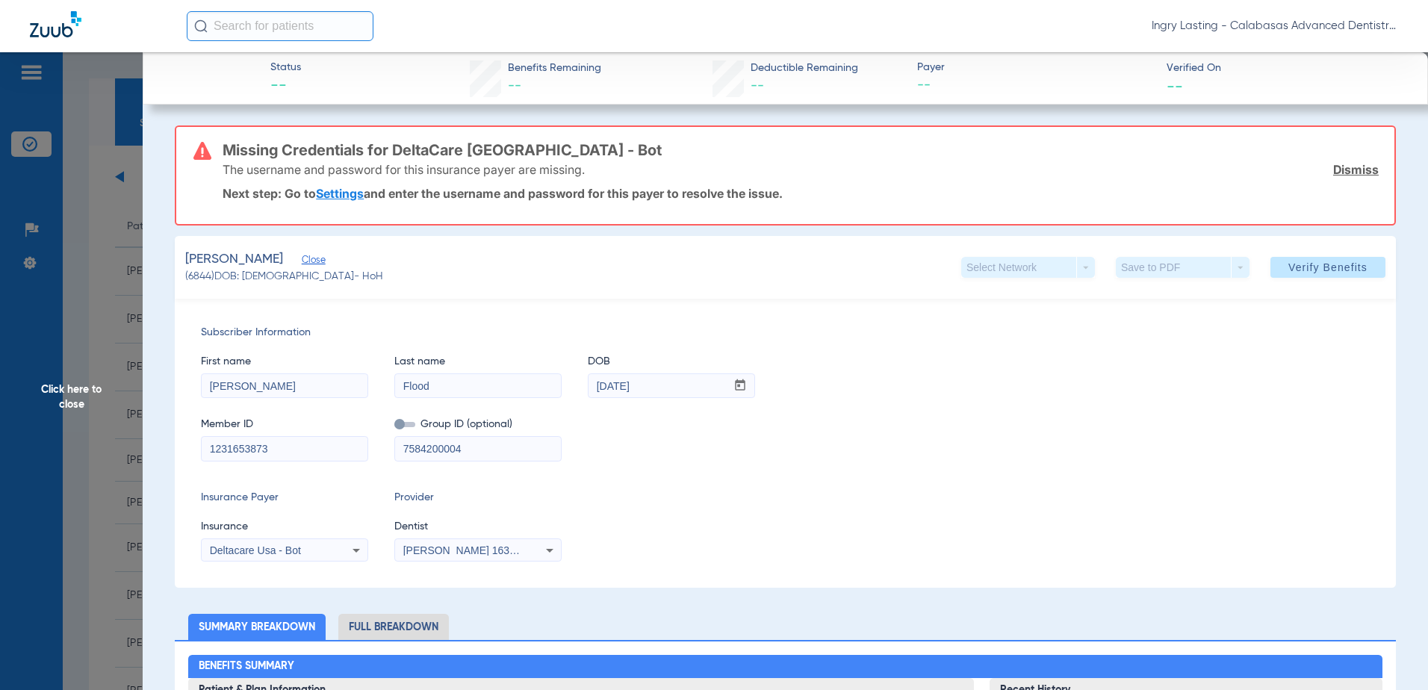
click at [102, 272] on span "Click here to close" at bounding box center [71, 397] width 143 height 690
